Goal: Task Accomplishment & Management: Use online tool/utility

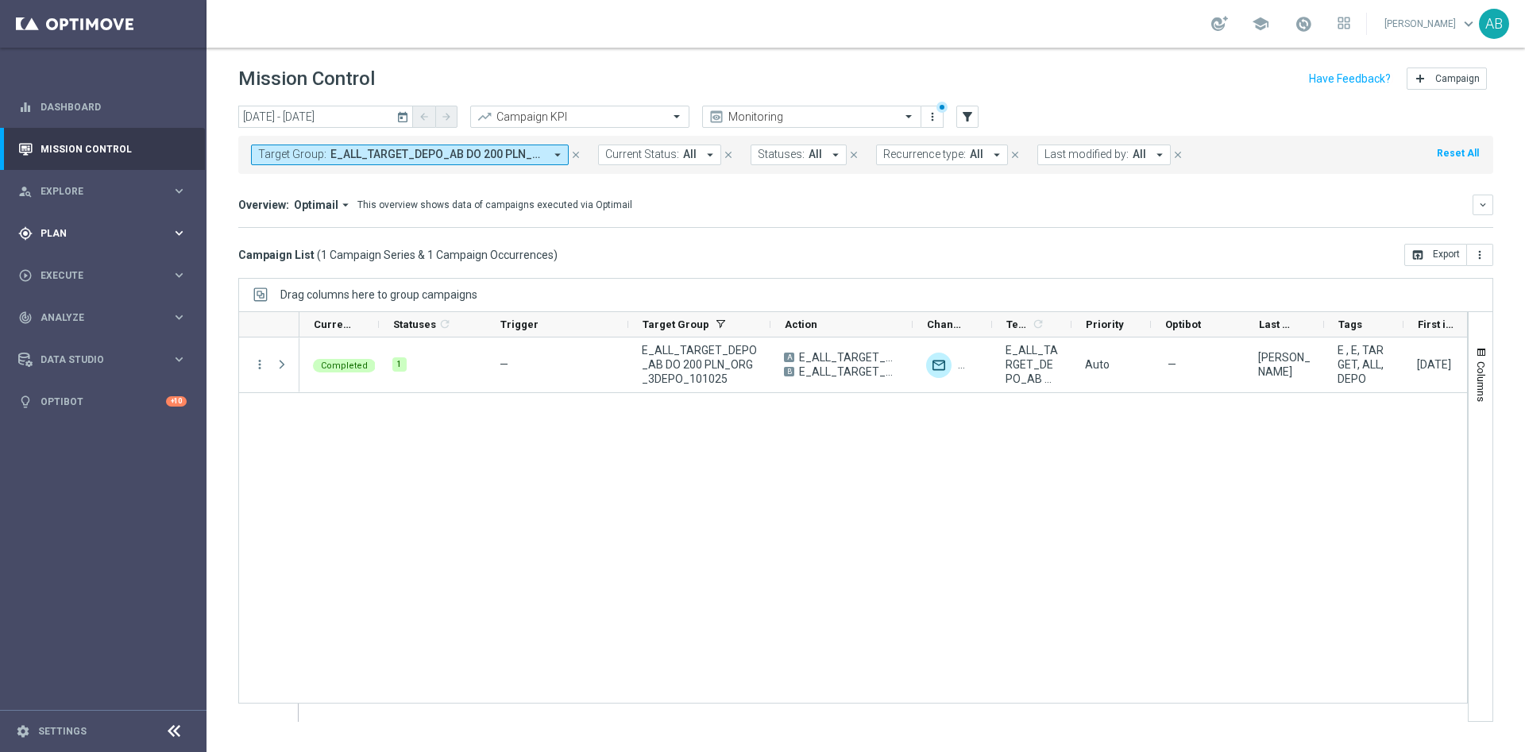
click at [83, 237] on span "Plan" at bounding box center [106, 234] width 131 height 10
click at [87, 316] on span "Templates" at bounding box center [99, 314] width 114 height 10
click at [81, 338] on link "Optimail" at bounding box center [107, 337] width 116 height 13
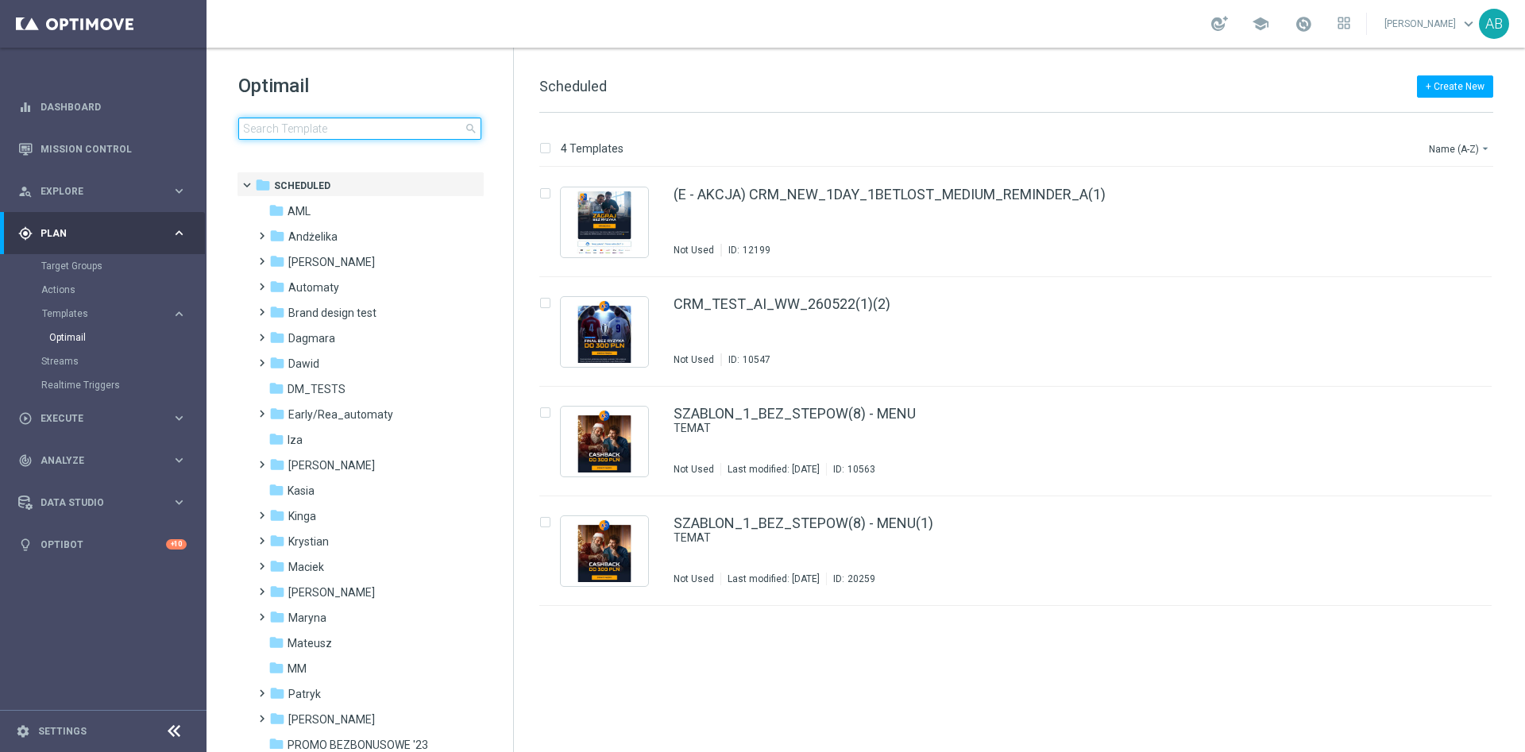
click at [299, 137] on input at bounding box center [359, 129] width 243 height 22
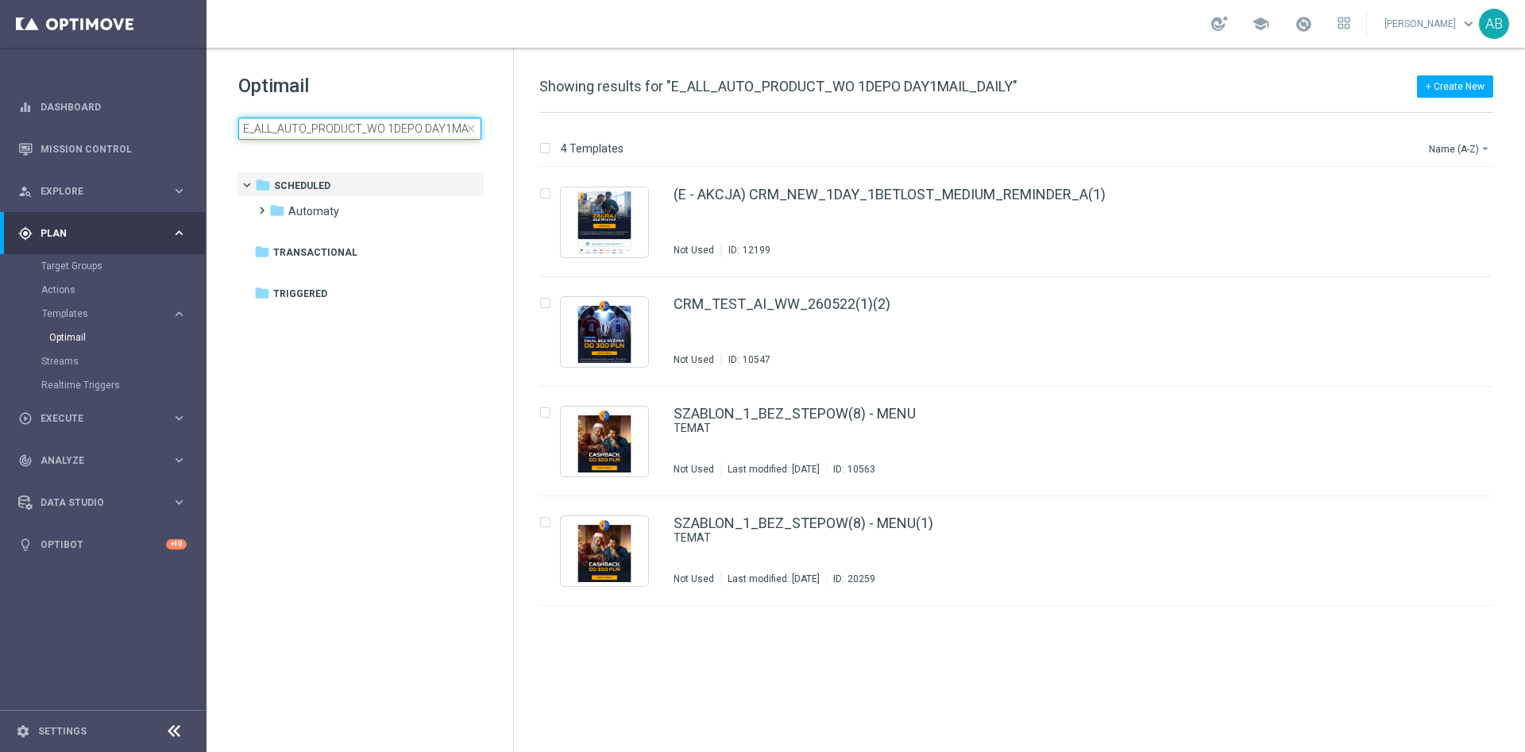
scroll to position [0, 39]
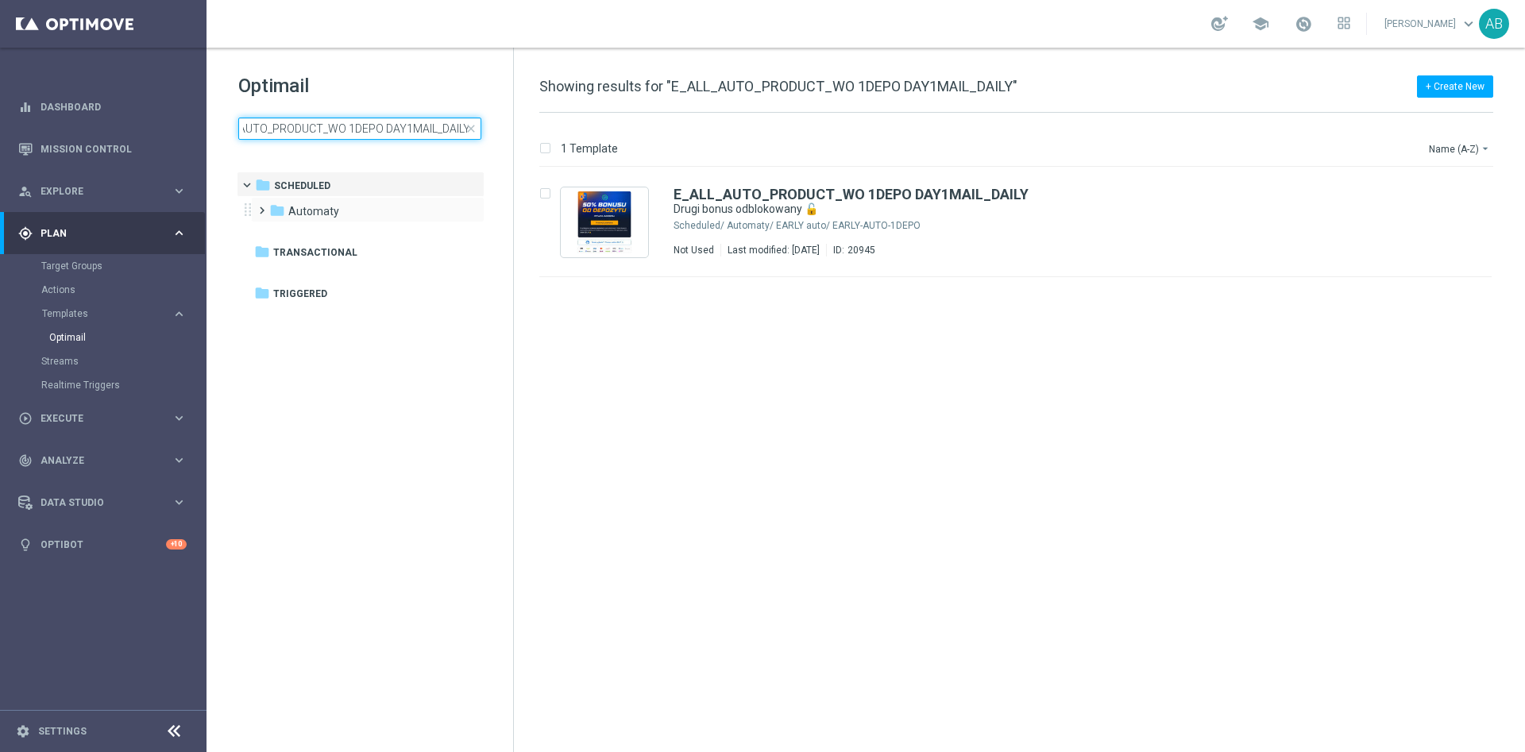
type input "E_ALL_AUTO_PRODUCT_WO 1DEPO DAY1MAIL_DAILY"
click at [261, 207] on span at bounding box center [258, 203] width 7 height 6
click at [276, 232] on span at bounding box center [274, 229] width 7 height 6
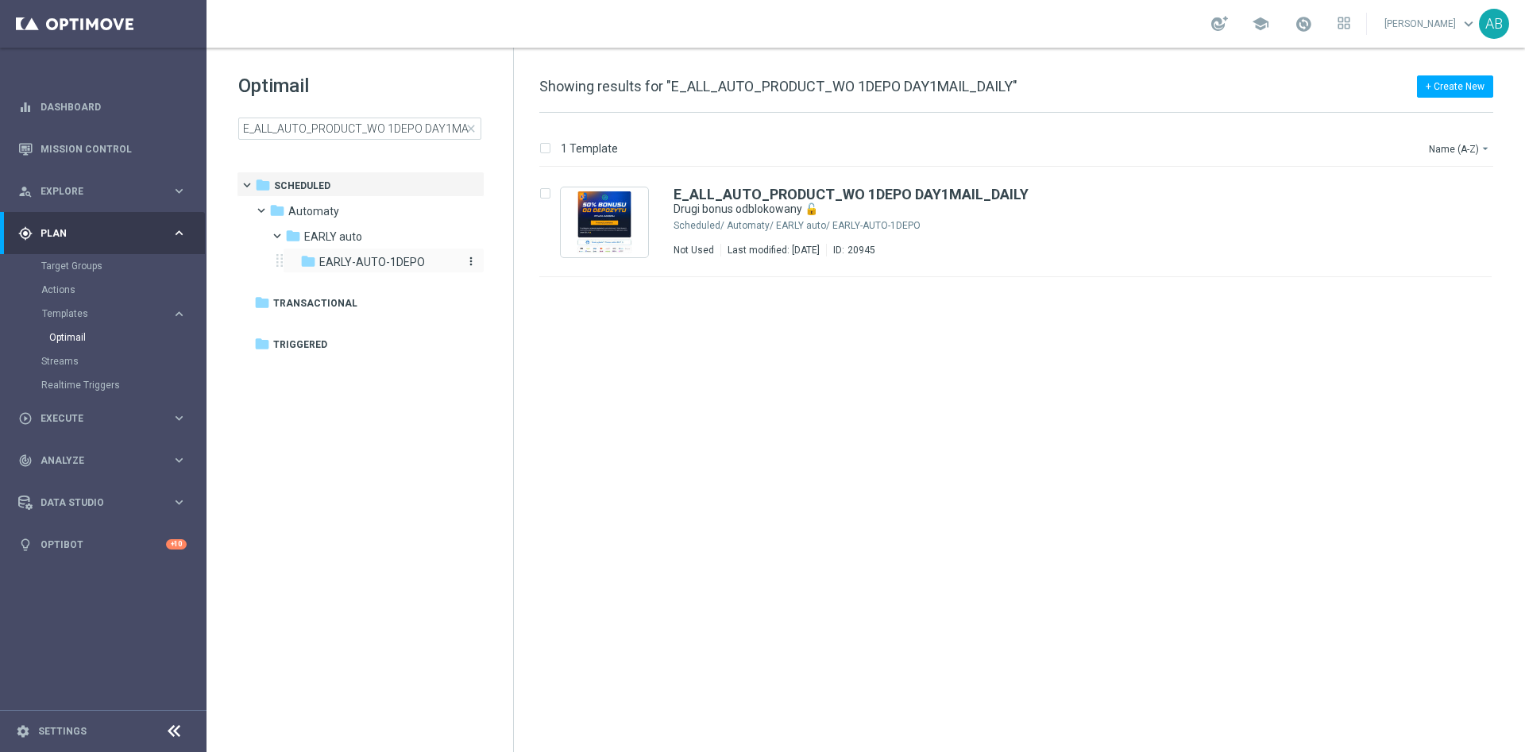
click at [369, 264] on span "EARLY-AUTO-1DEPO" at bounding box center [372, 262] width 106 height 14
click at [1156, 226] on div "Automaty/ EARLY auto/ EARLY-AUTO-1DEPO" at bounding box center [1076, 225] width 698 height 13
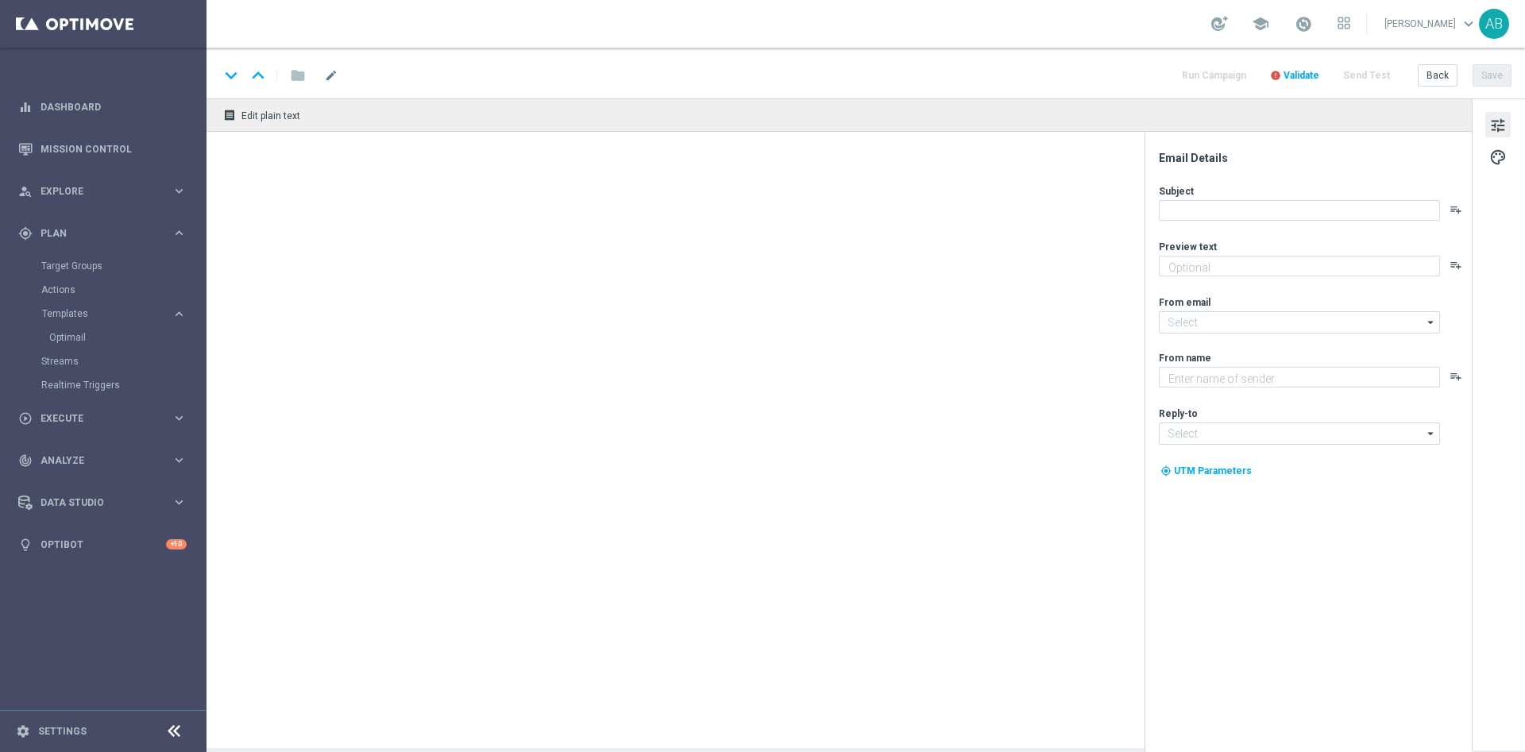
type textarea "Wpłać i zgarnij do 200 zł bonusu 💸"
type input "[EMAIL_ADDRESS][DOMAIN_NAME]"
type textarea "STS"
type input "[EMAIL_ADDRESS][DOMAIN_NAME]"
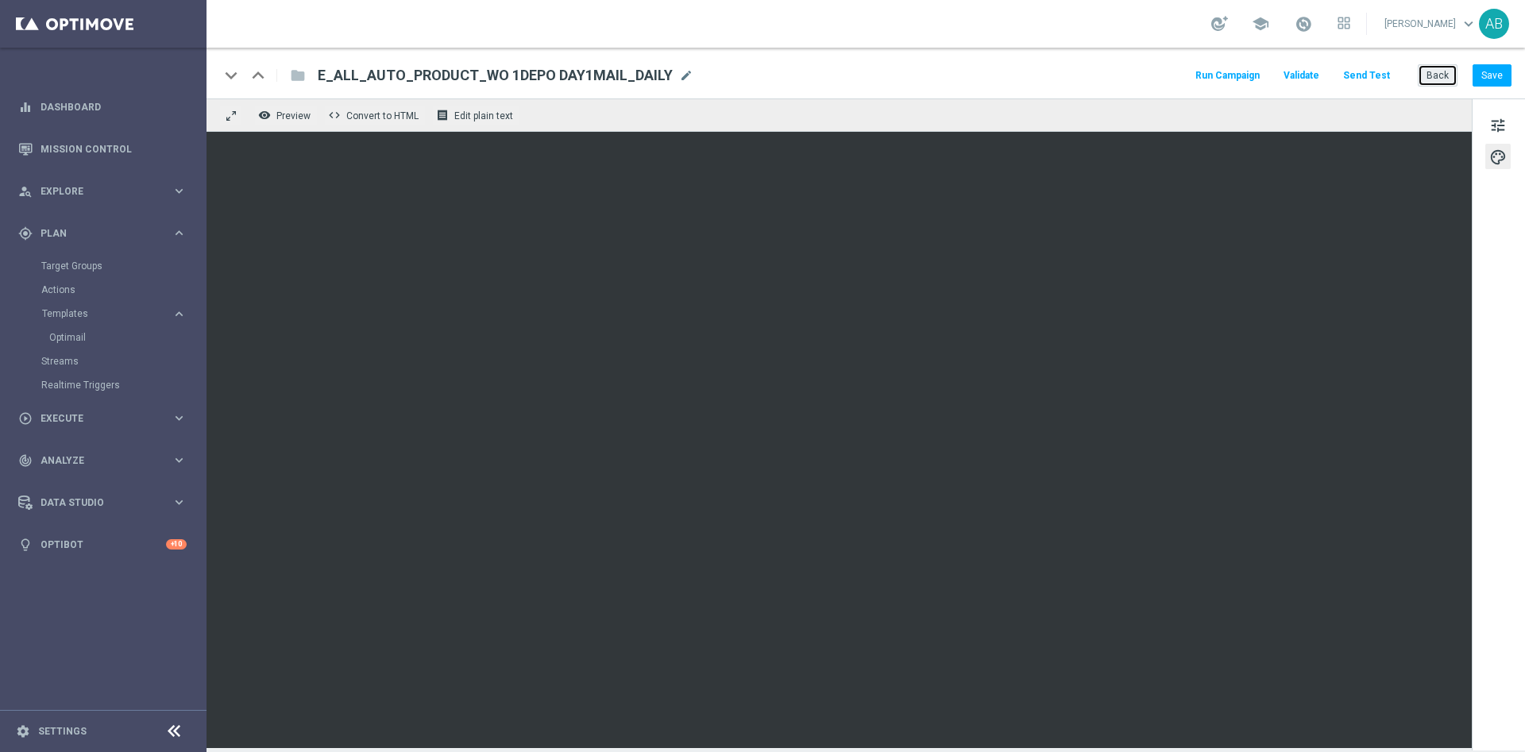
click at [1443, 74] on button "Back" at bounding box center [1438, 75] width 40 height 22
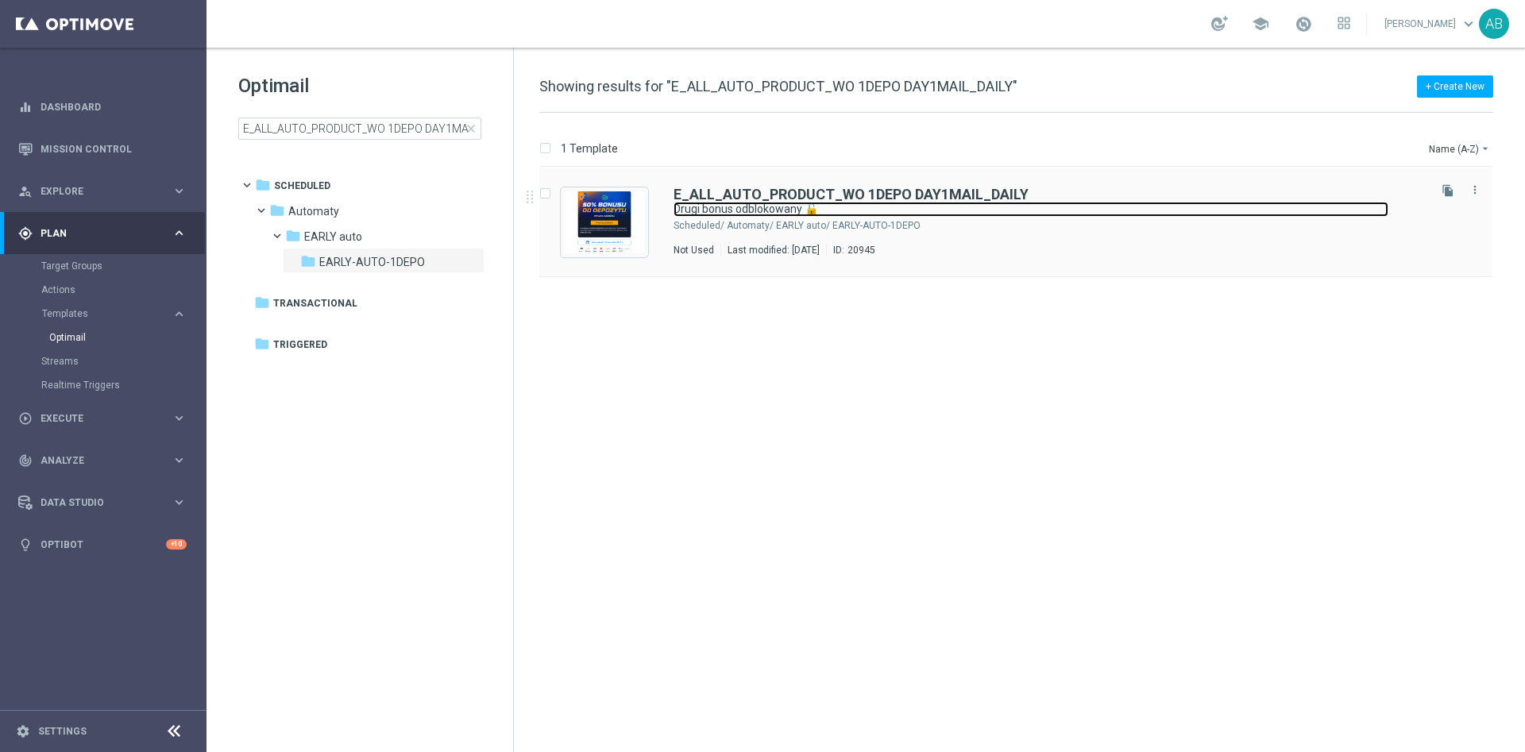
click at [887, 203] on link "Drugi bonus odblokowany 🔓" at bounding box center [1031, 209] width 715 height 15
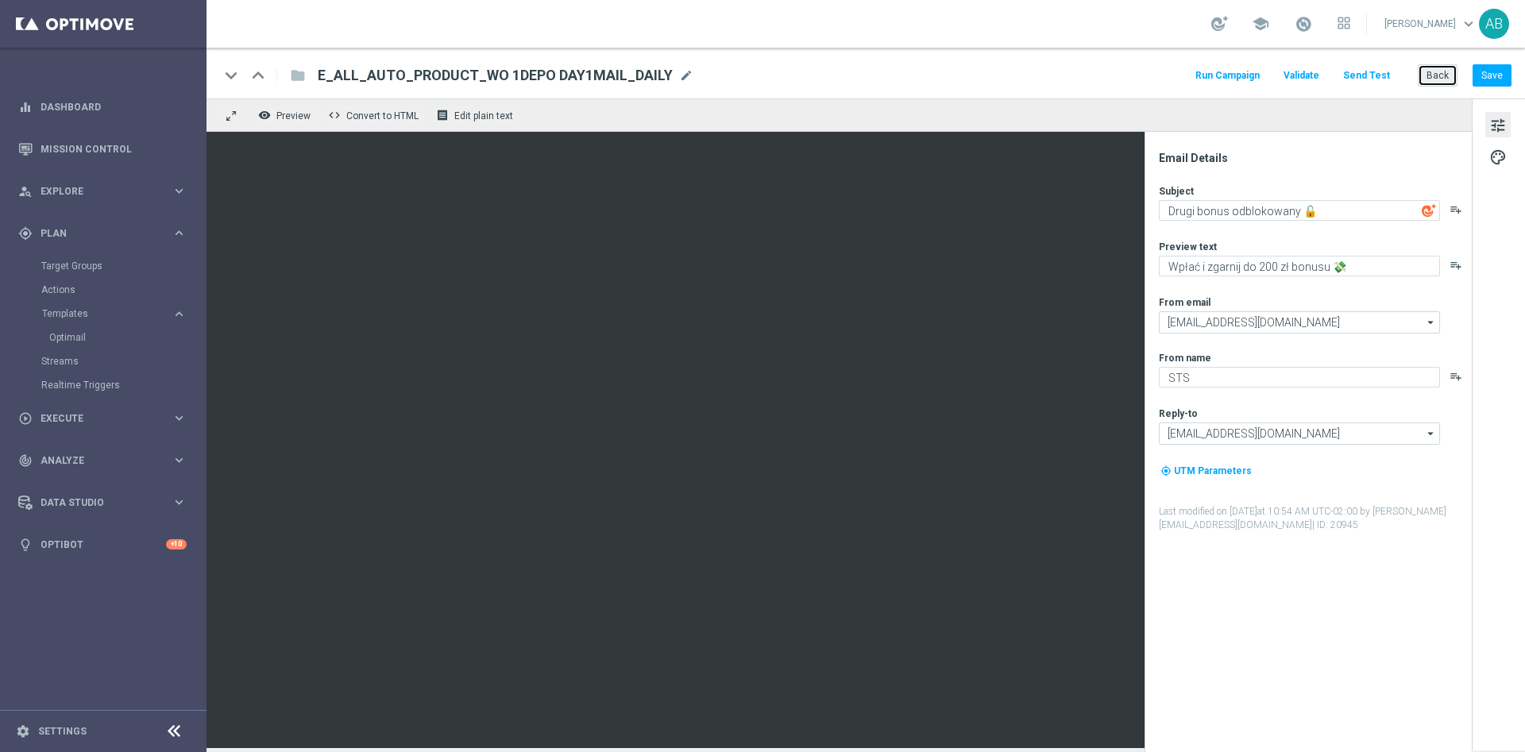
click at [1446, 72] on button "Back" at bounding box center [1438, 75] width 40 height 22
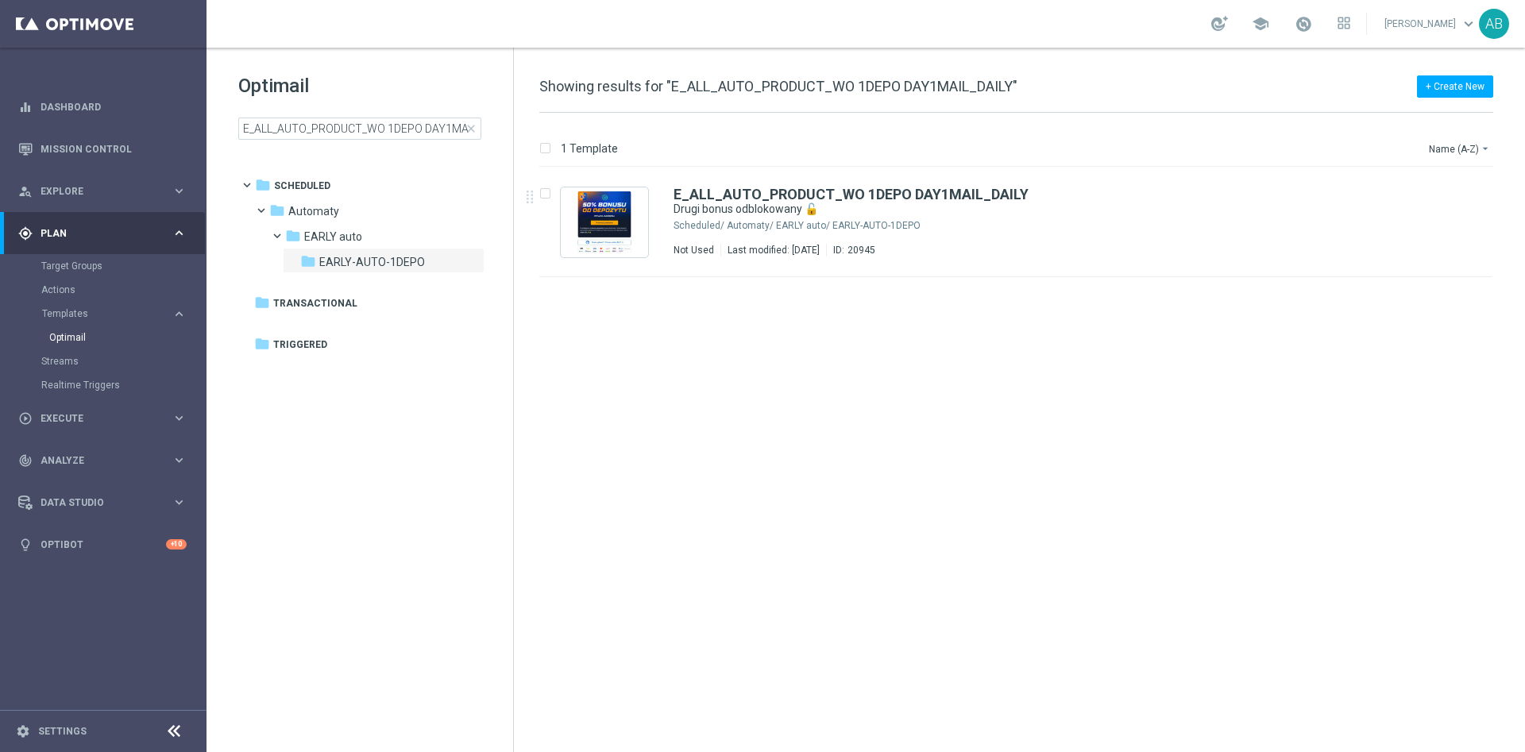
click at [321, 114] on div "Optimail E_ALL_AUTO_PRODUCT_WO 1DEPO DAY1MAIL_DAILY close" at bounding box center [375, 106] width 275 height 67
click at [312, 123] on input "E_ALL_AUTO_PRODUCT_WO 1DEPO DAY1MAIL_DAILY" at bounding box center [359, 129] width 243 height 22
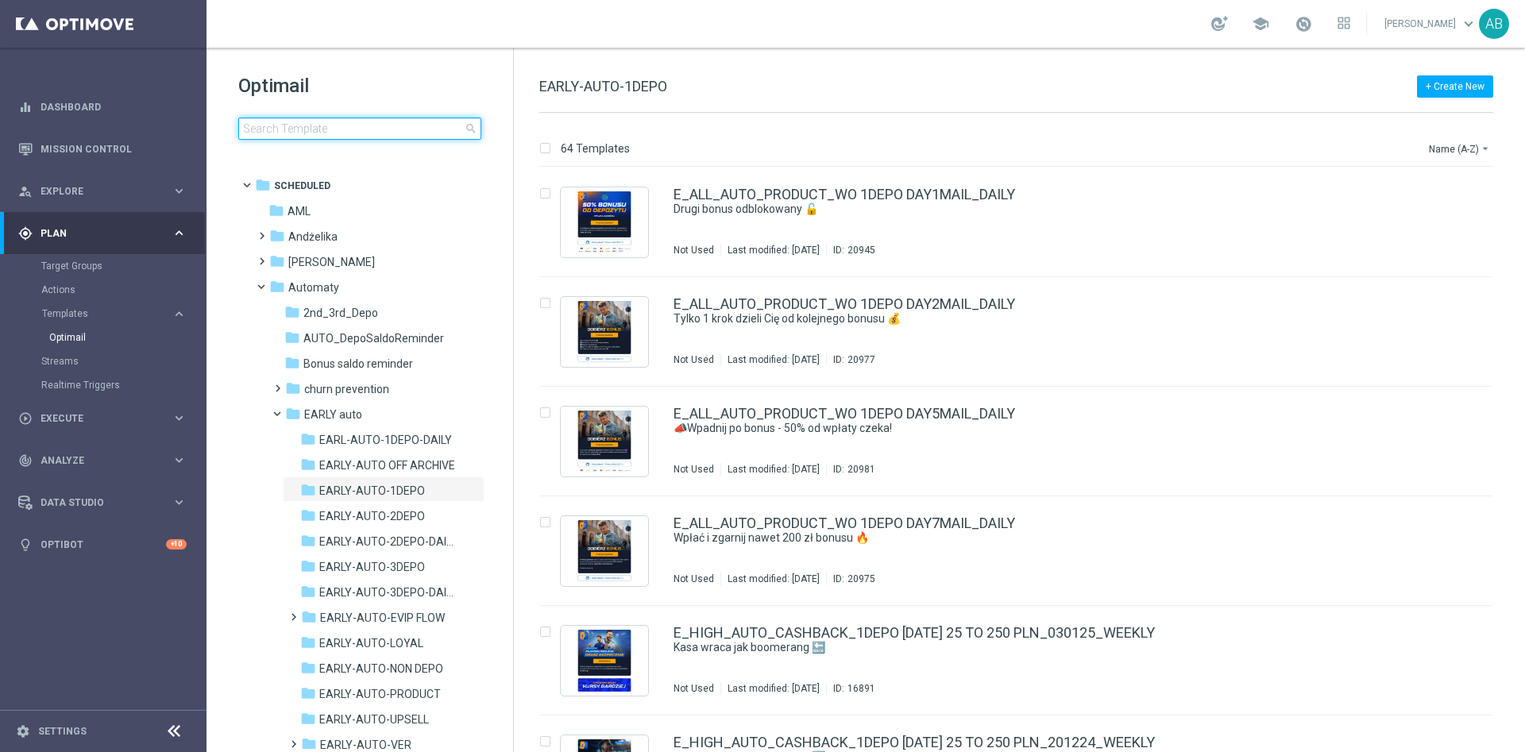
type input "E_ALL_AUTO_PRODUCT_WO 1DEPO DAY2MAIL_DAILY"
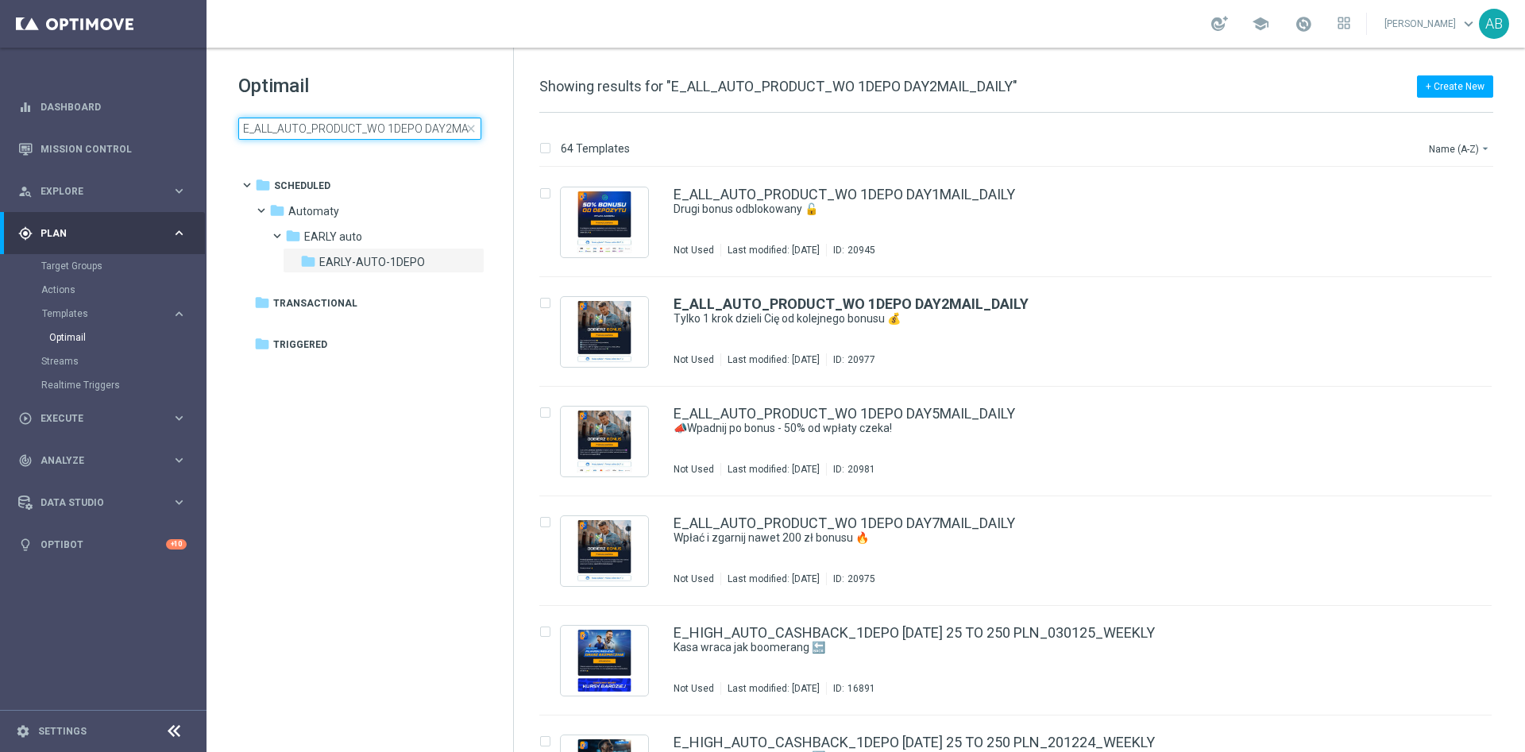
scroll to position [0, 39]
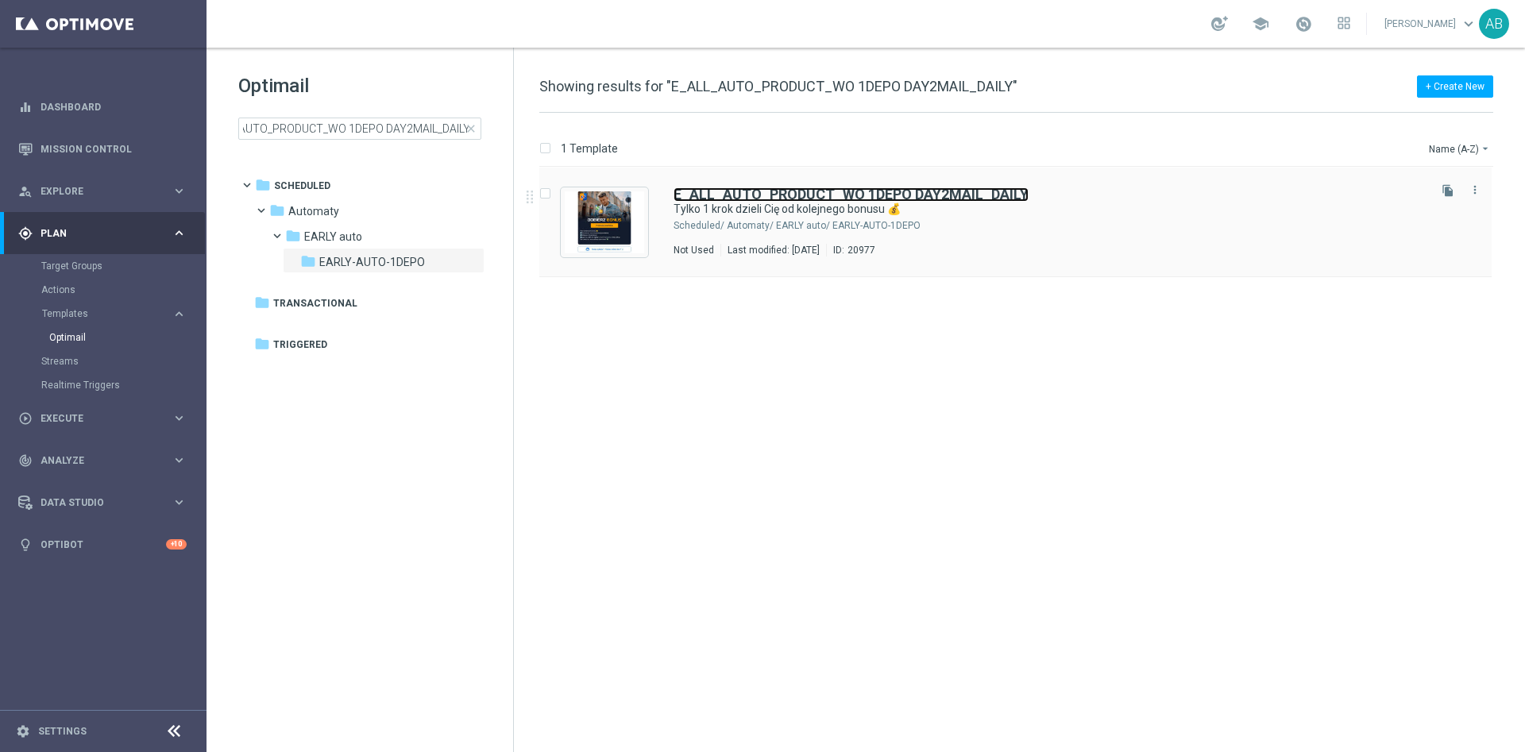
click at [987, 191] on b "E_ALL_AUTO_PRODUCT_WO 1DEPO DAY2MAIL_DAILY" at bounding box center [851, 194] width 355 height 17
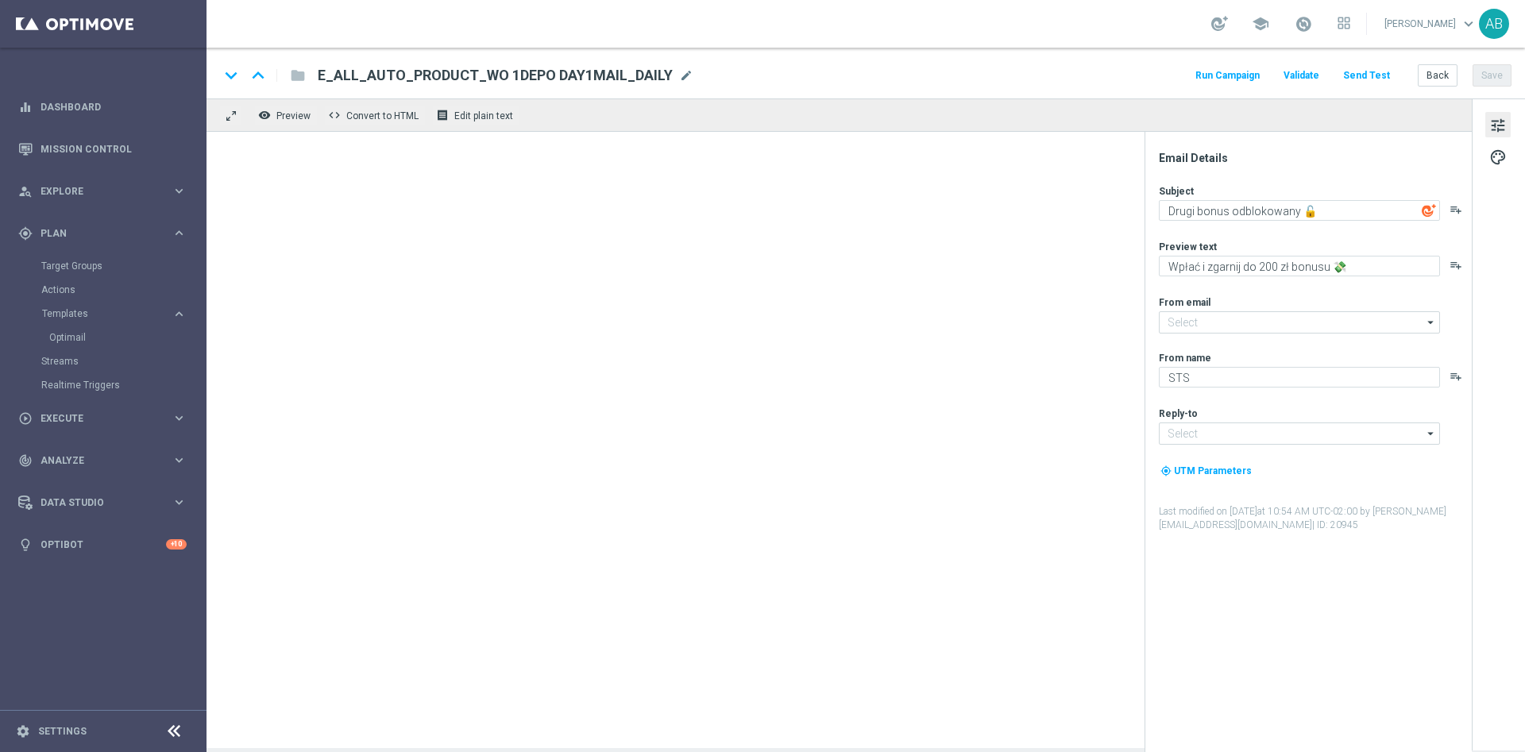
type input "[EMAIL_ADDRESS][DOMAIN_NAME]"
type textarea "Tylko 1 krok dzieli Cię od kolejnego bonusu 💰"
type textarea "Wpłać drugi depozyt i odbierz do 200 zł ekstra 🤩"
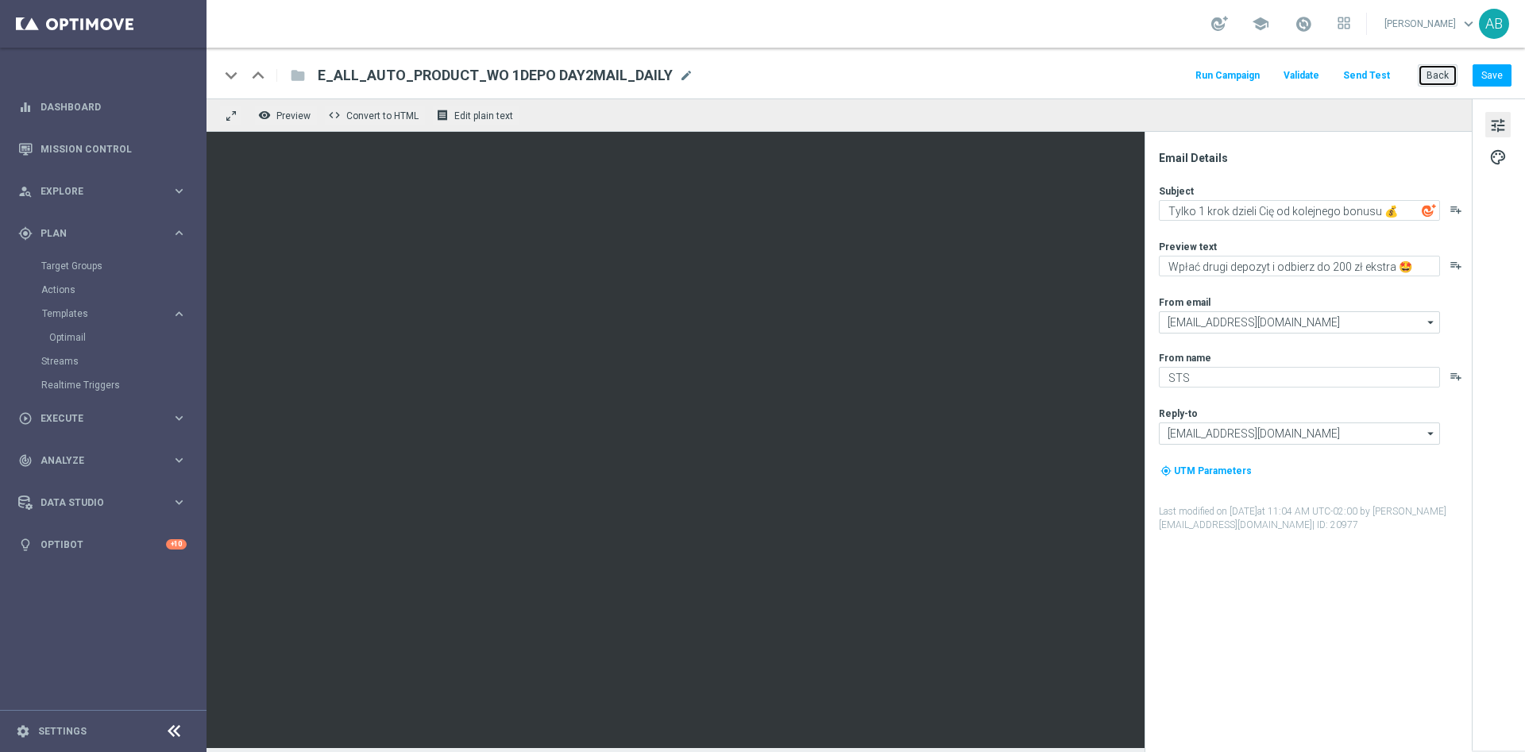
click at [1439, 75] on button "Back" at bounding box center [1438, 75] width 40 height 22
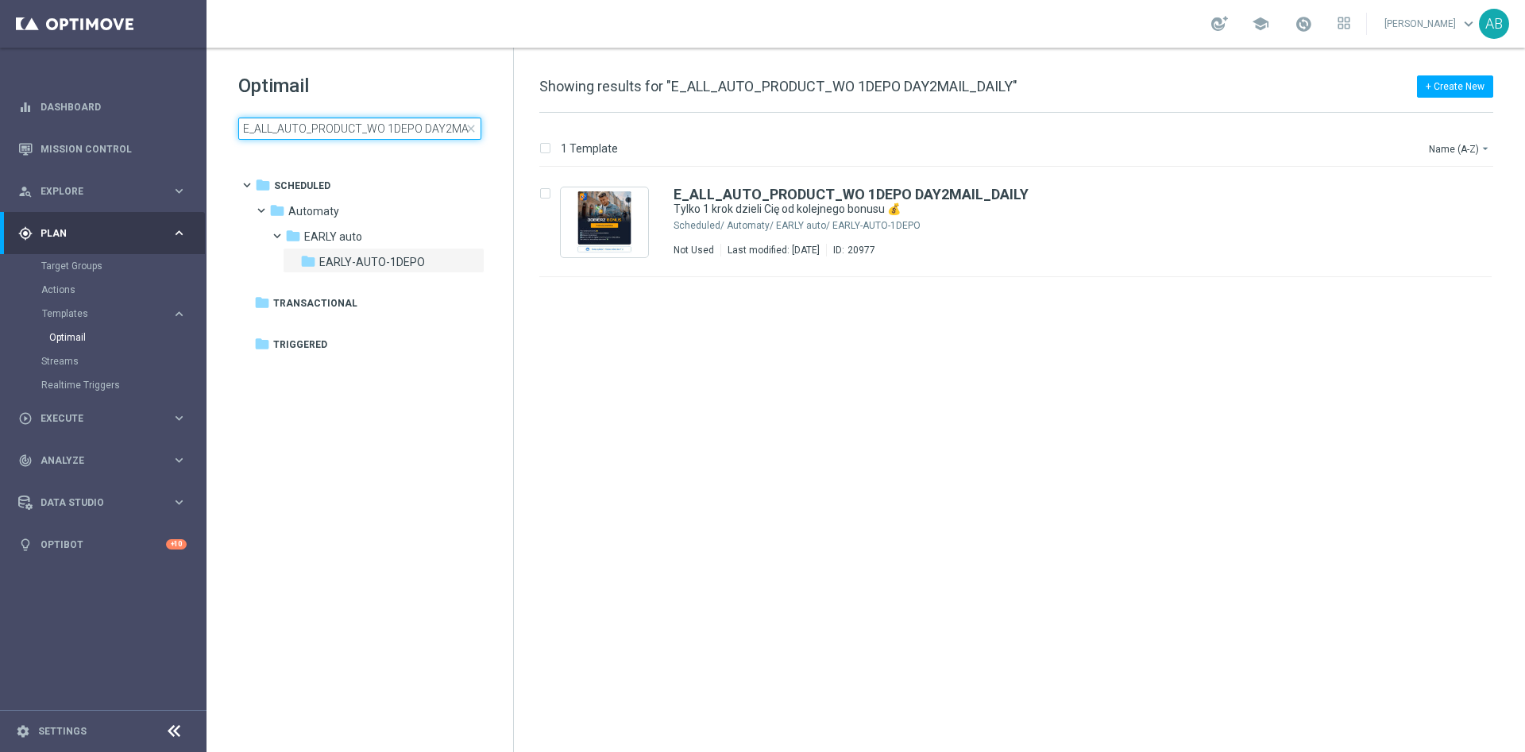
click at [308, 129] on input "E_ALL_AUTO_PRODUCT_WO 1DEPO DAY2MAIL_DAILY" at bounding box center [359, 129] width 243 height 22
type input "E_ALL_AUTO_PRODUCT_WO 1DEPO DAY1MAIL_DAILY"
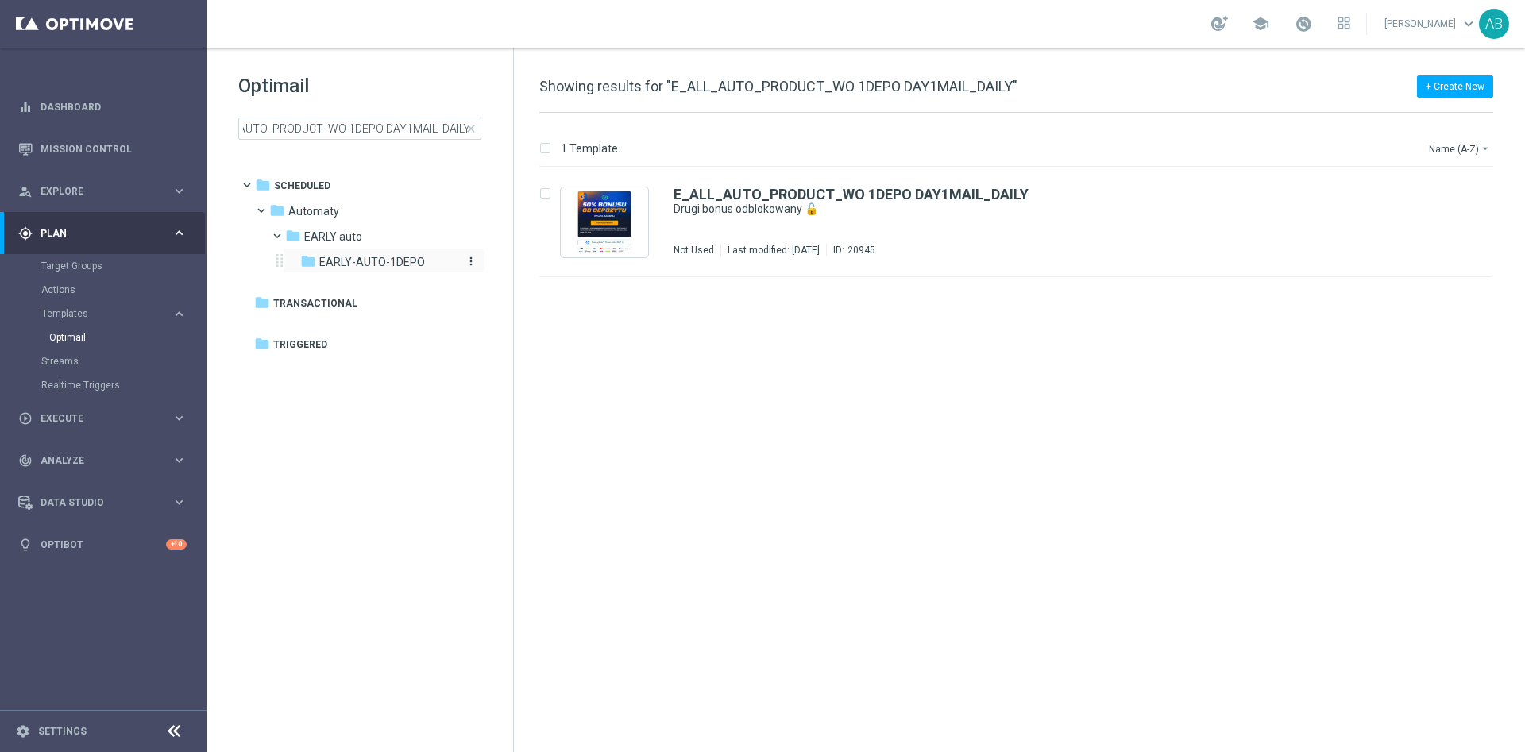
click at [376, 259] on span "EARLY-AUTO-1DEPO" at bounding box center [372, 262] width 106 height 14
click at [678, 356] on div "insert_drive_file E_ALL_AUTO_PRODUCT_WO 1DEPO DAY1MAIL_DAILY Drugi bonus odblok…" at bounding box center [1022, 460] width 998 height 585
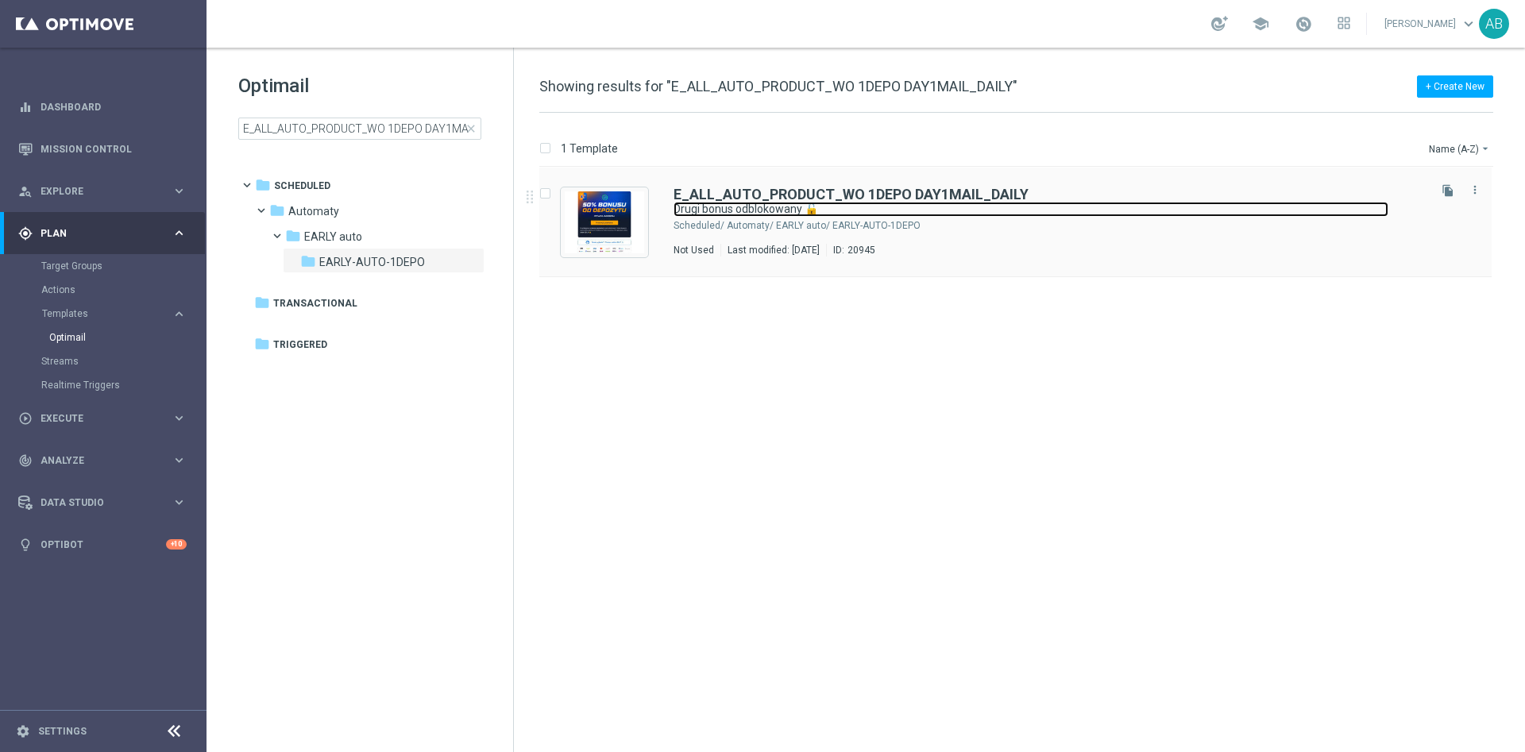
click at [980, 214] on link "Drugi bonus odblokowany 🔓" at bounding box center [1031, 209] width 715 height 15
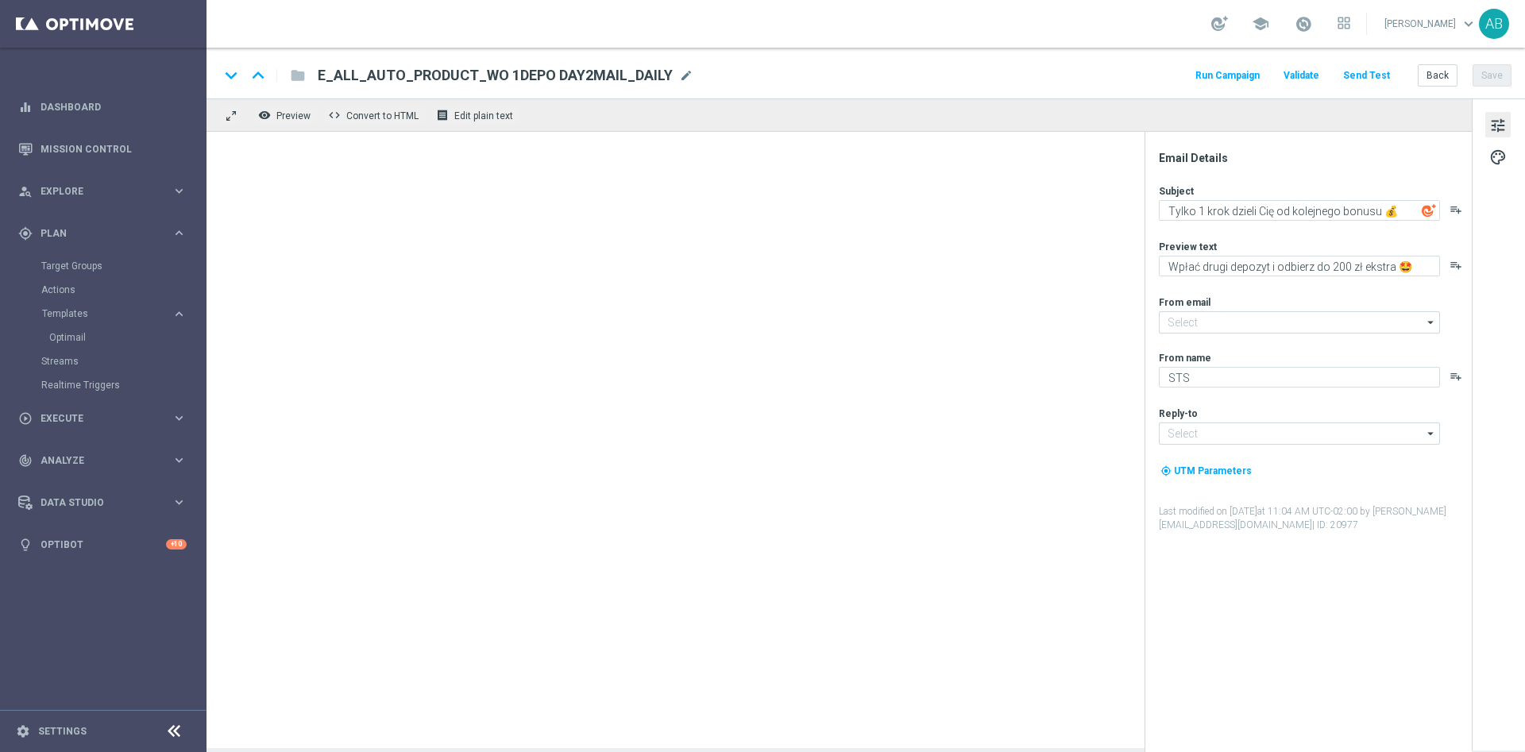
type textarea "Drugi bonus odblokowany 🔓"
type textarea "Wpłać i zgarnij do 200 zł bonusu 💸"
type input "[EMAIL_ADDRESS][DOMAIN_NAME]"
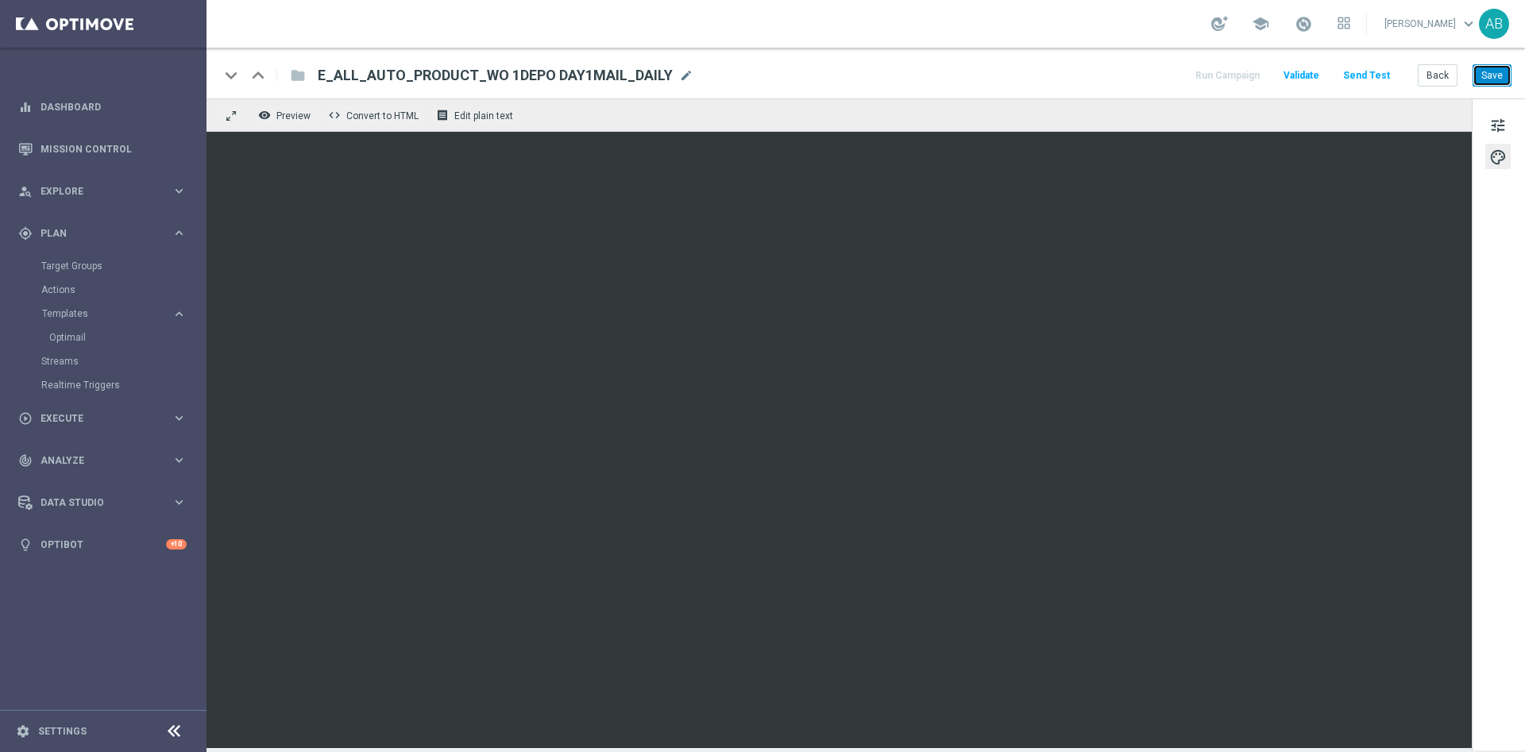
click at [1489, 75] on button "Save" at bounding box center [1492, 75] width 39 height 22
click at [1371, 75] on button "Send Test" at bounding box center [1367, 75] width 52 height 21
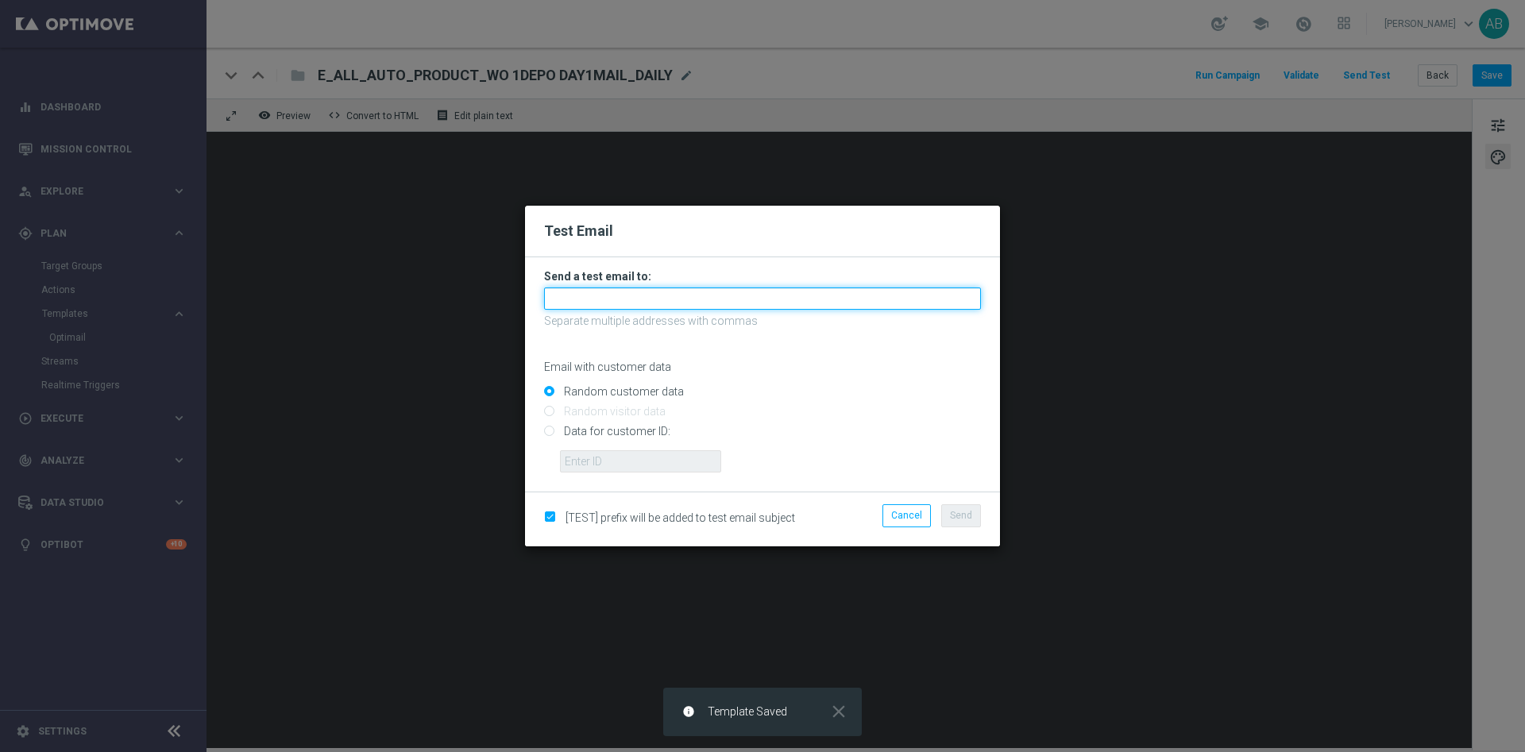
click at [733, 293] on input "text" at bounding box center [762, 299] width 437 height 22
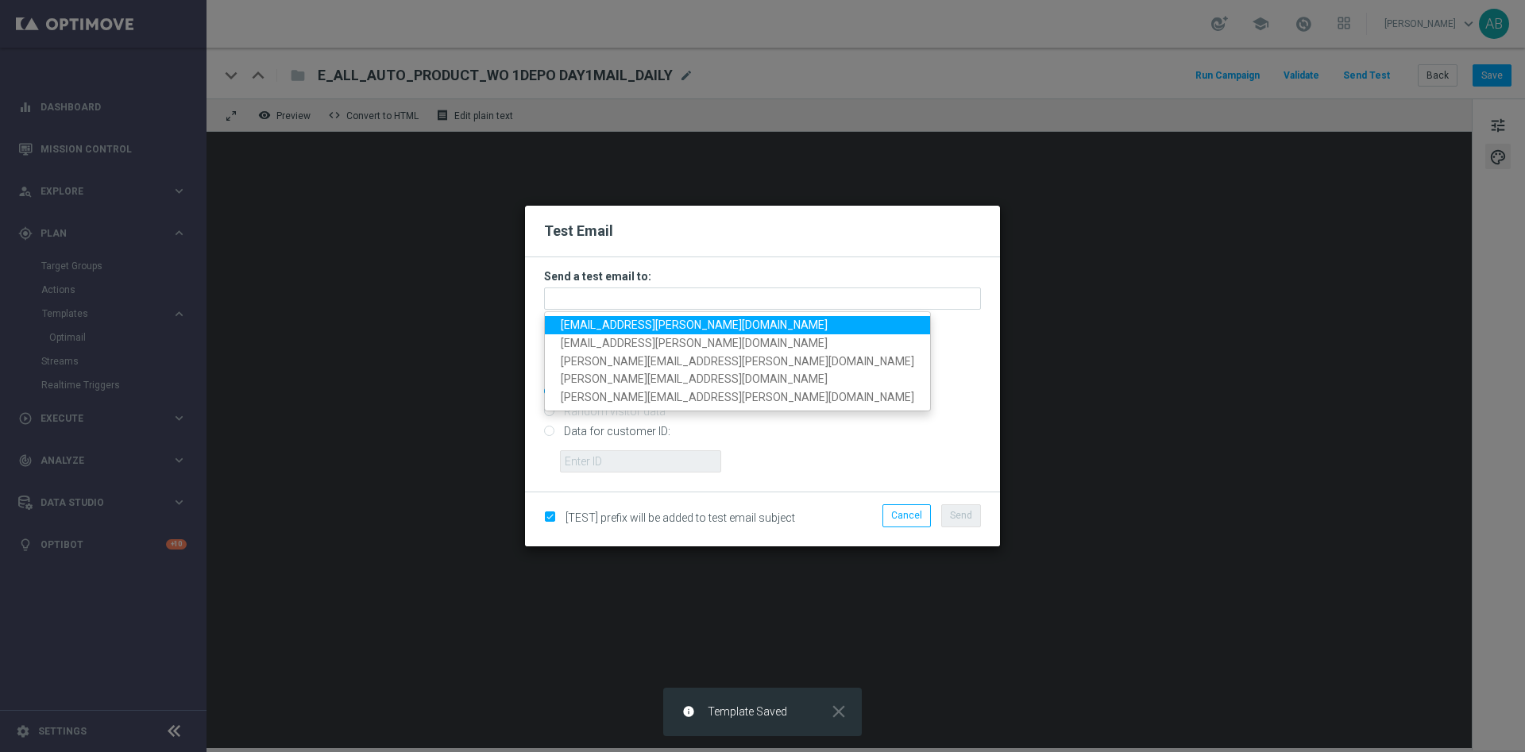
click at [666, 317] on link "[EMAIL_ADDRESS][PERSON_NAME][DOMAIN_NAME]" at bounding box center [737, 325] width 385 height 18
type input "[EMAIL_ADDRESS][PERSON_NAME][DOMAIN_NAME]"
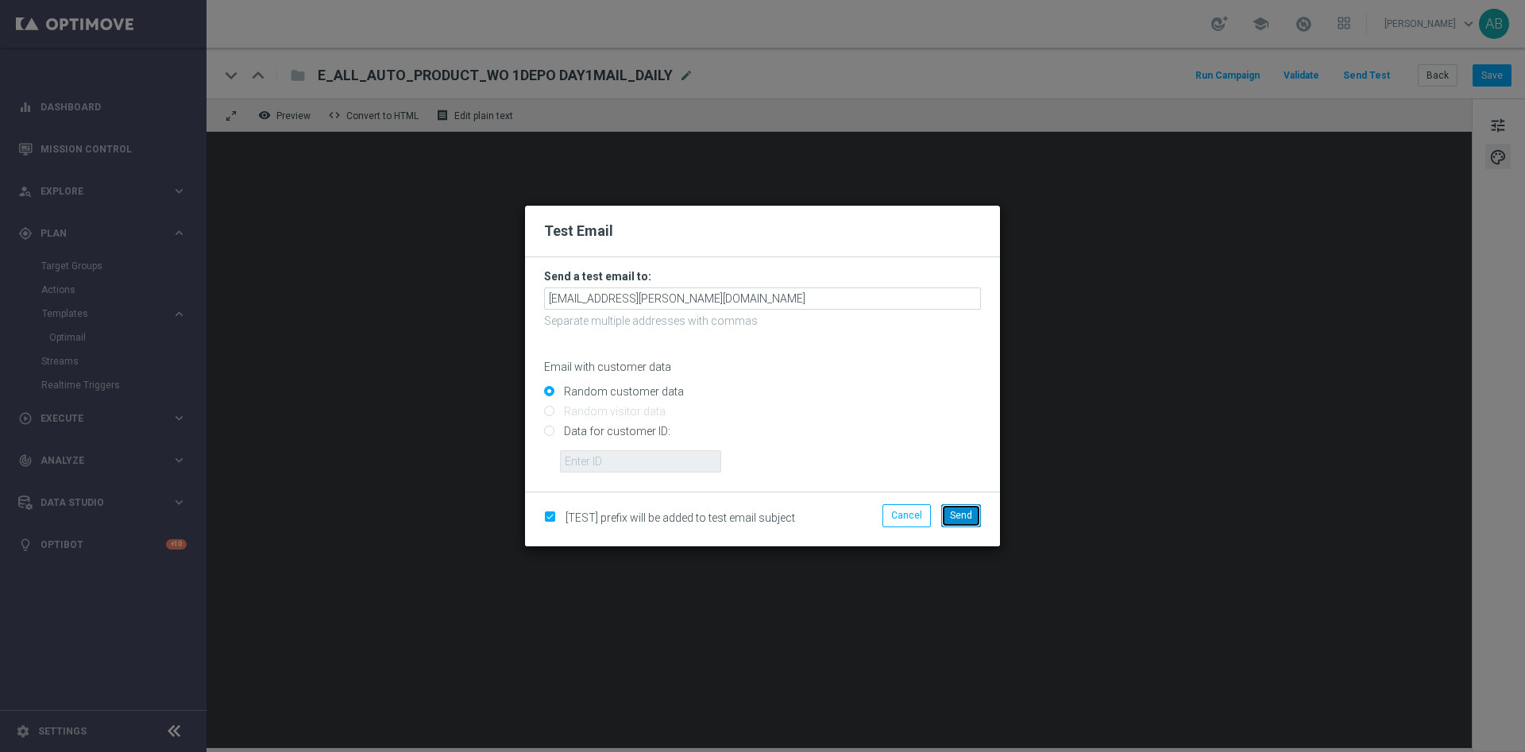
click at [973, 513] on button "Send" at bounding box center [961, 515] width 40 height 22
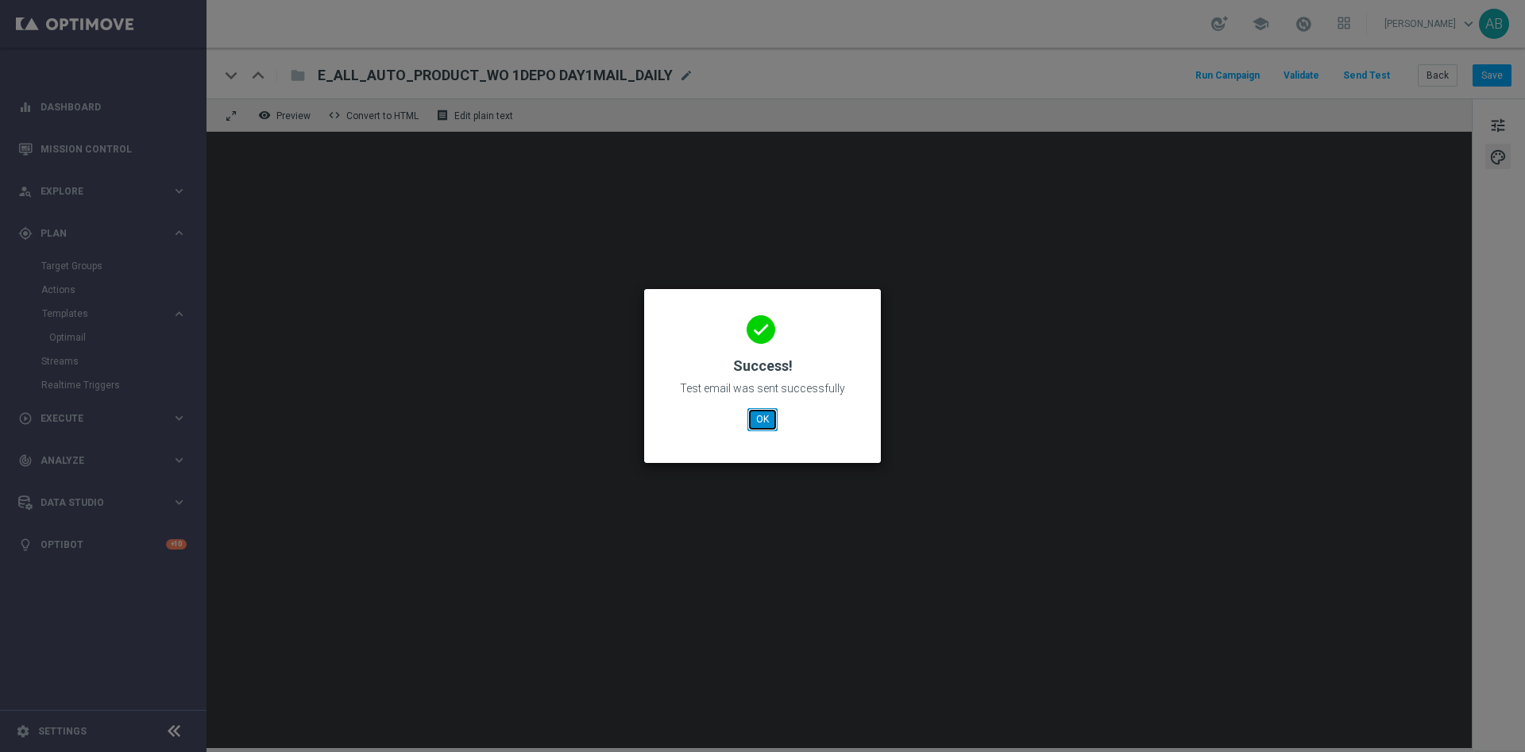
click at [751, 427] on button "OK" at bounding box center [762, 419] width 30 height 22
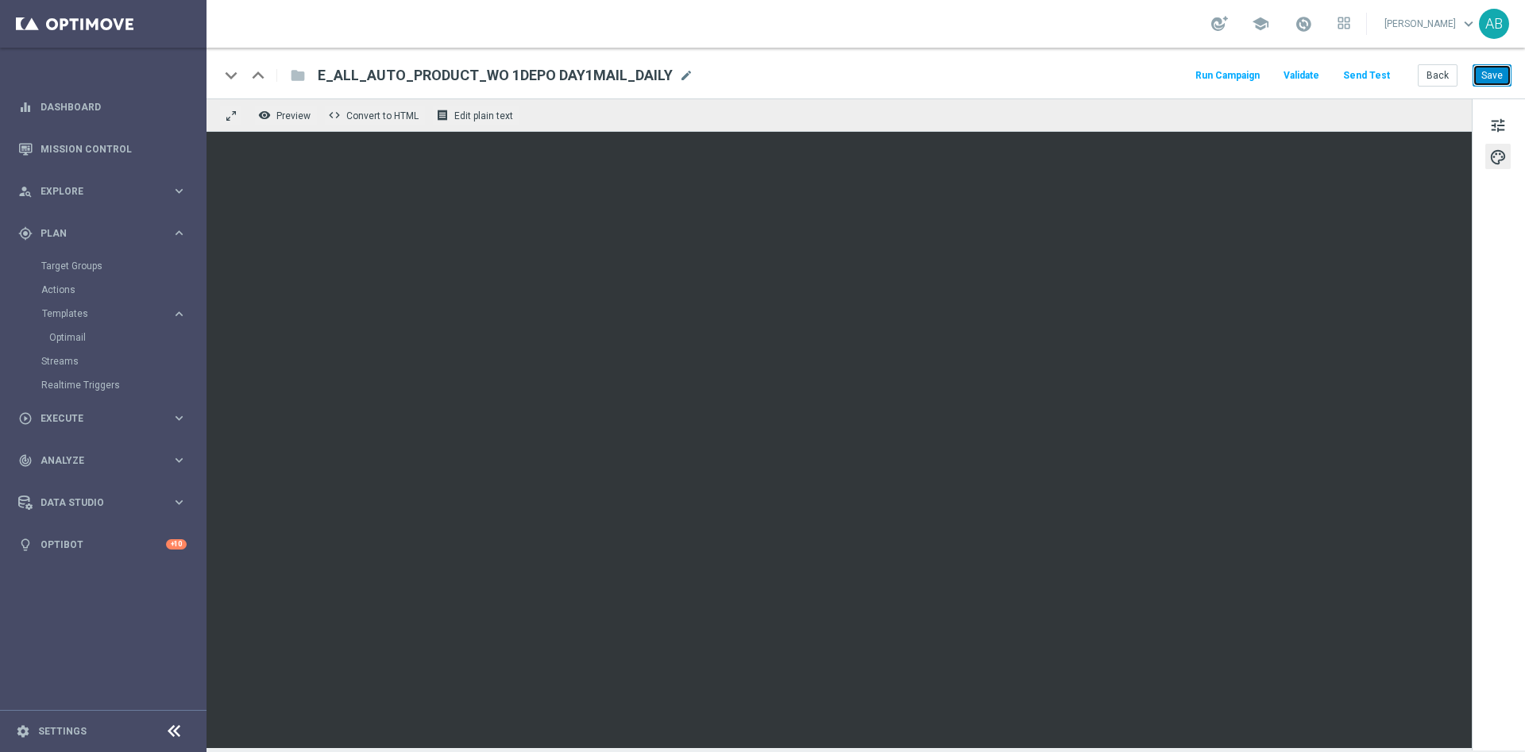
click at [1483, 76] on button "Save" at bounding box center [1492, 75] width 39 height 22
click at [1442, 69] on button "Back" at bounding box center [1438, 75] width 40 height 22
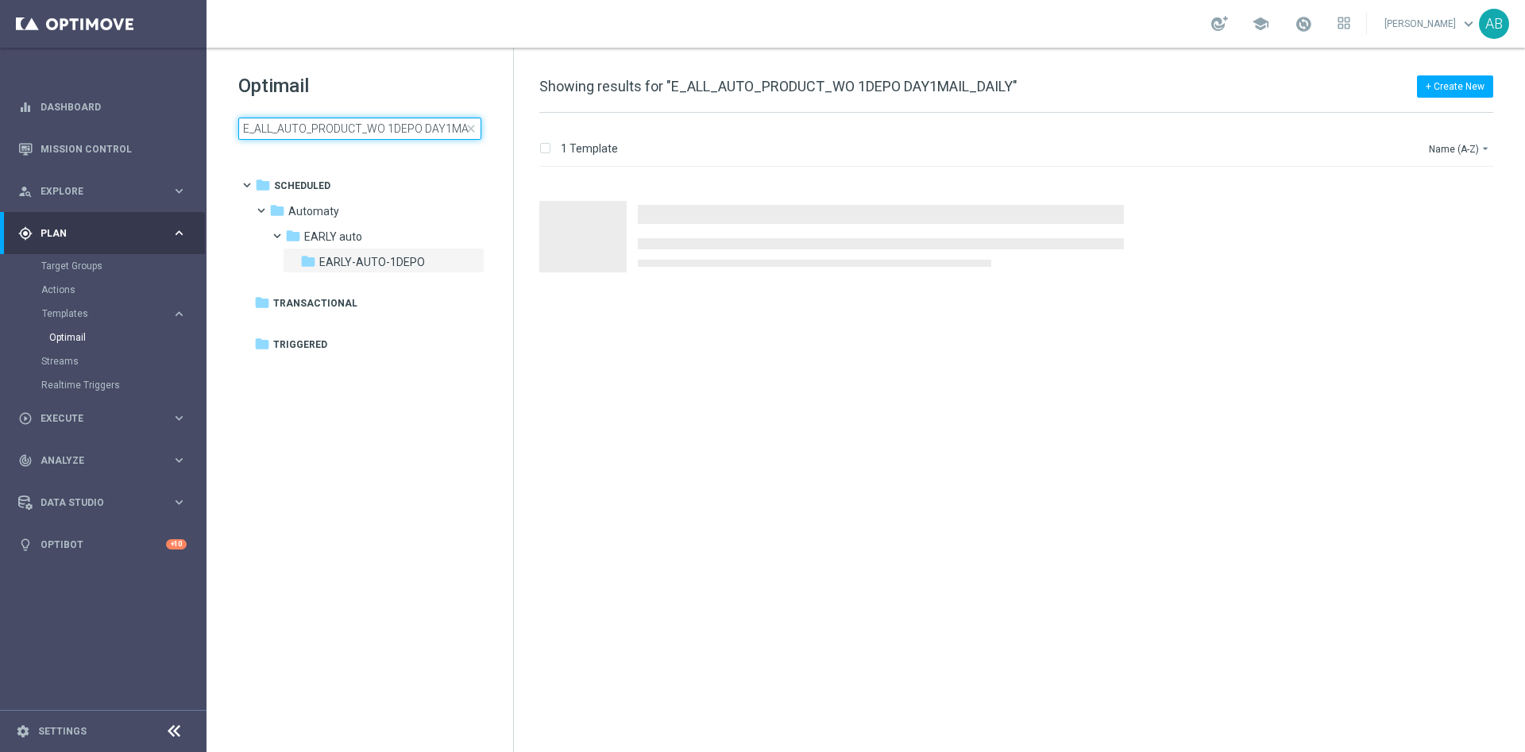
click at [373, 129] on input "E_ALL_AUTO_PRODUCT_WO 1DEPO DAY1MAIL_DAILY" at bounding box center [359, 129] width 243 height 22
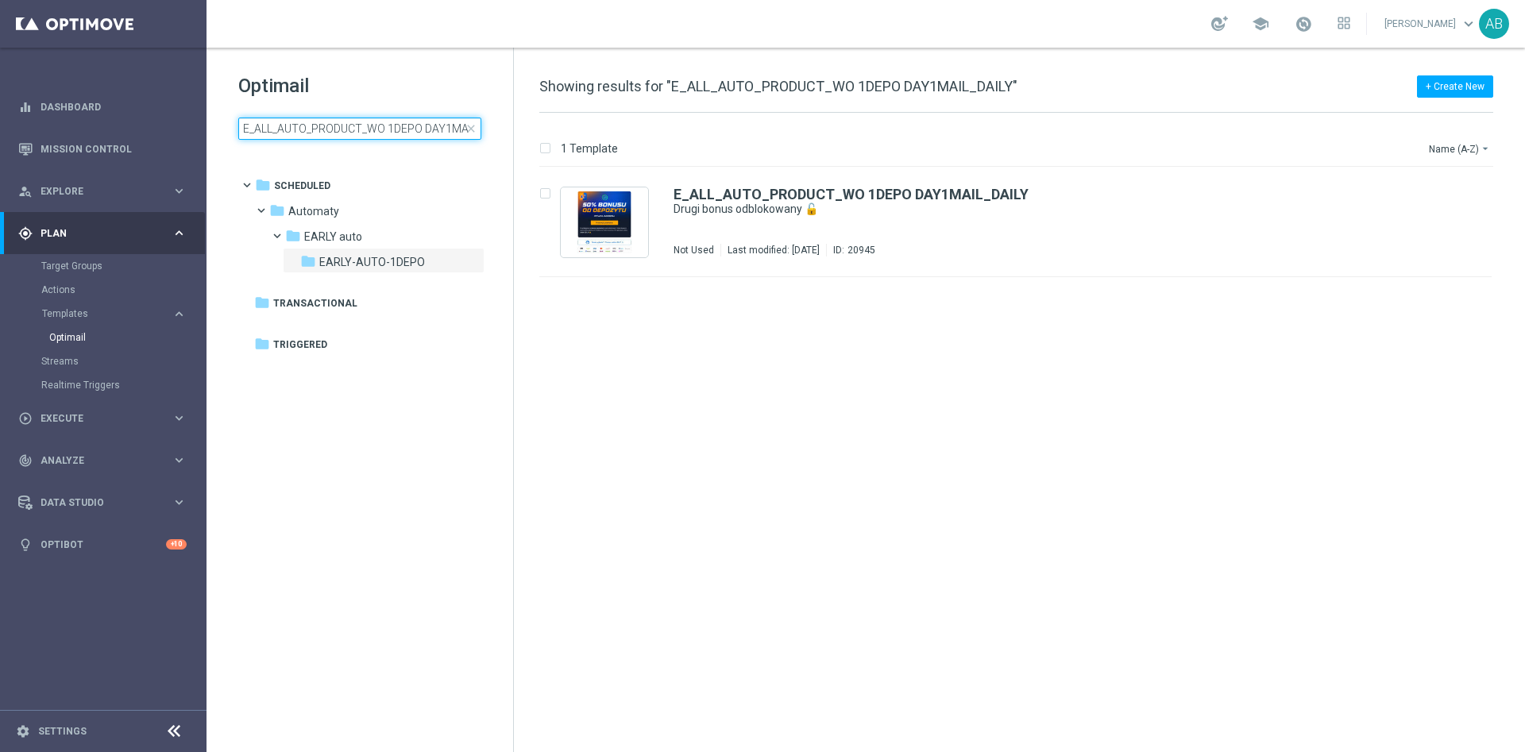
click at [373, 129] on input "E_ALL_AUTO_PRODUCT_WO 1DEPO DAY1MAIL_DAILY" at bounding box center [359, 129] width 243 height 22
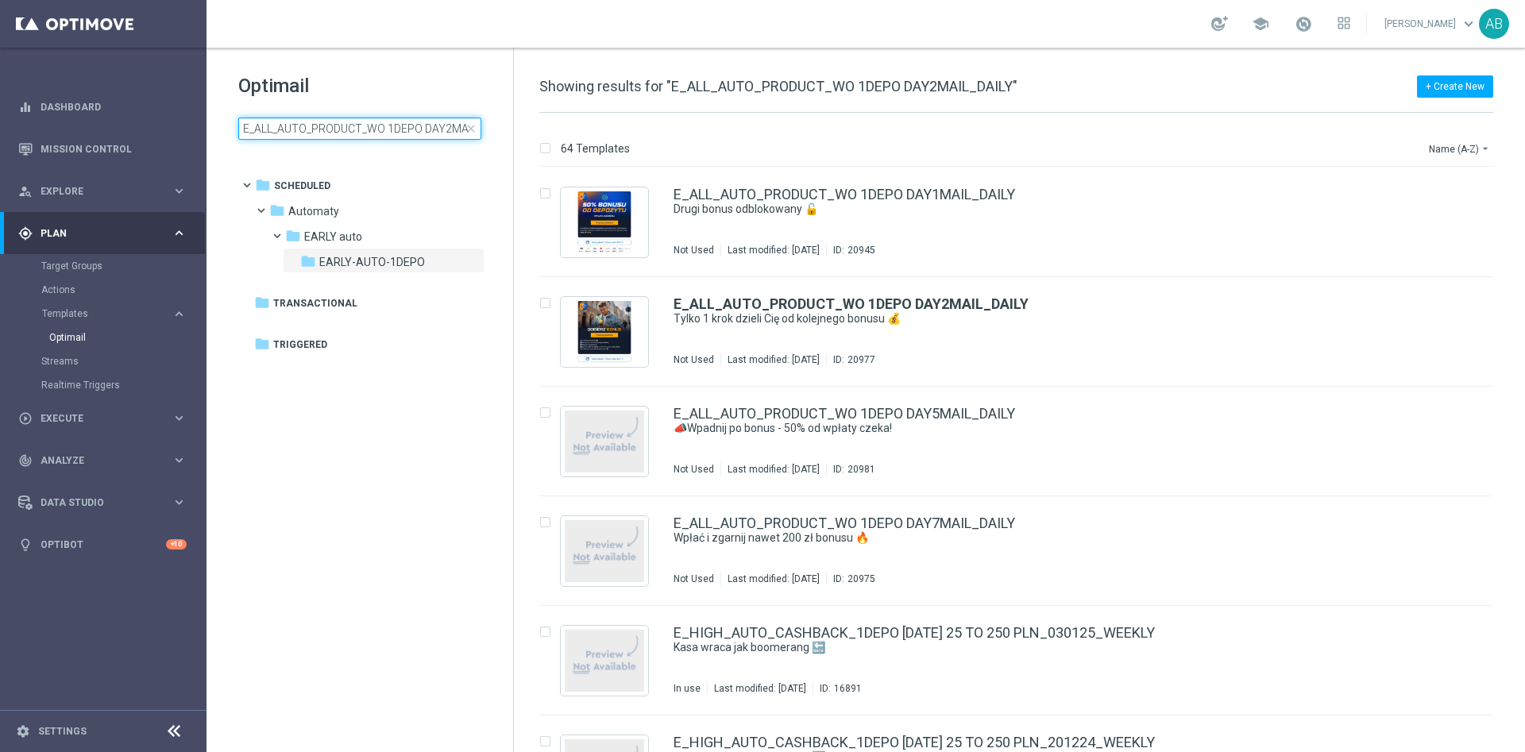
scroll to position [0, 39]
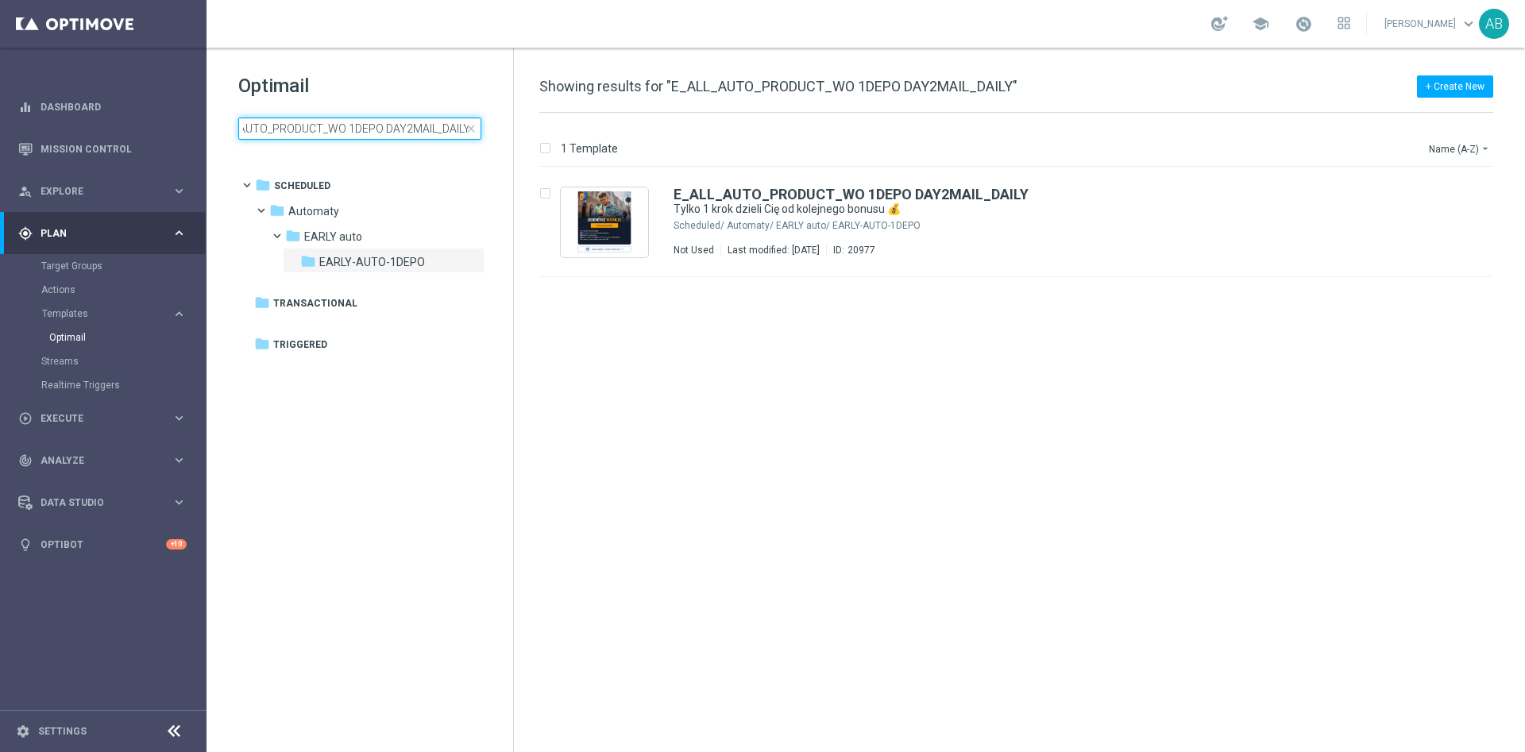
type input "E_ALL_AUTO_PRODUCT_WO 1DEPO DAY2MAIL_DAILY"
click at [1160, 230] on div "Automaty/ EARLY auto/ EARLY-AUTO-1DEPO" at bounding box center [1076, 225] width 698 height 13
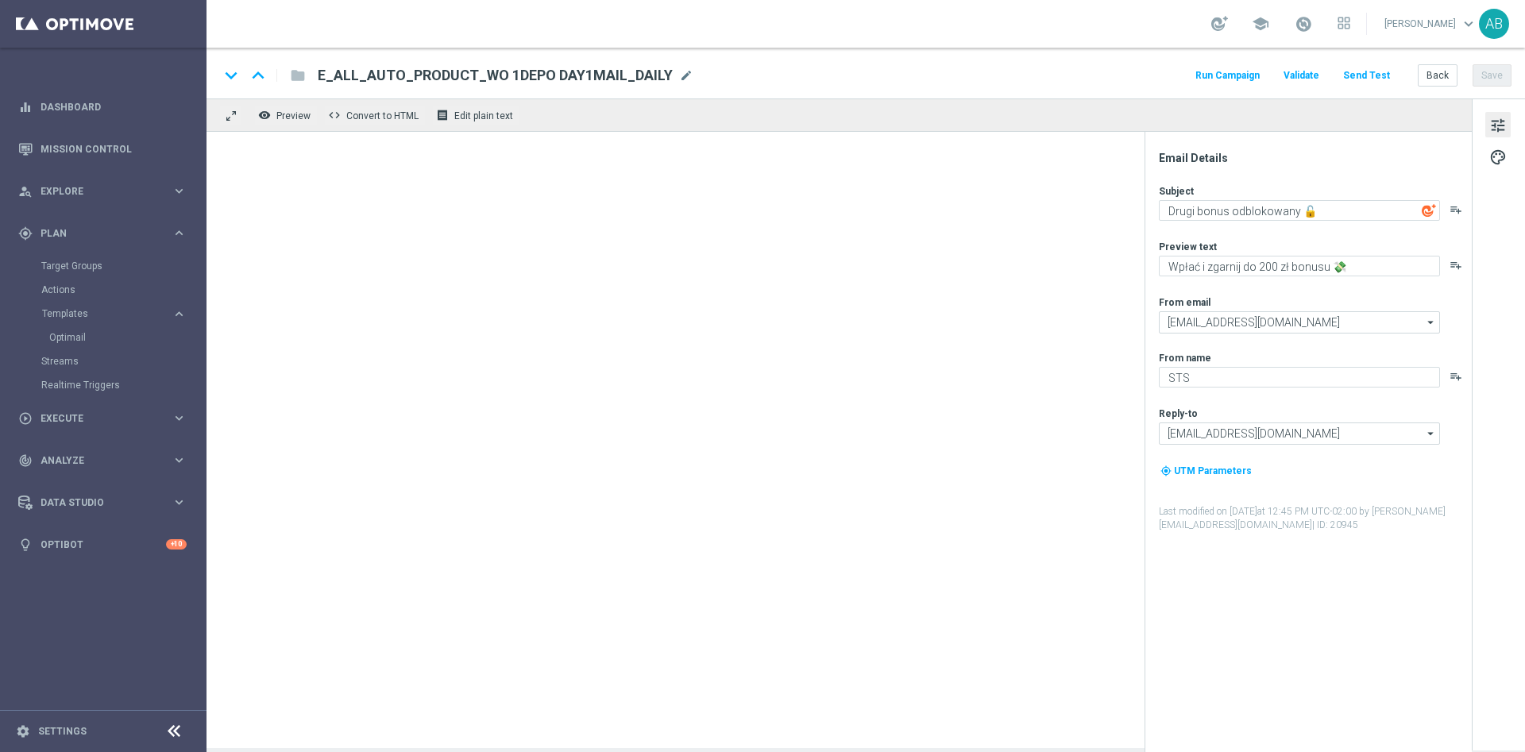
type textarea "Tylko 1 krok dzieli Cię od kolejnego bonusu 💰"
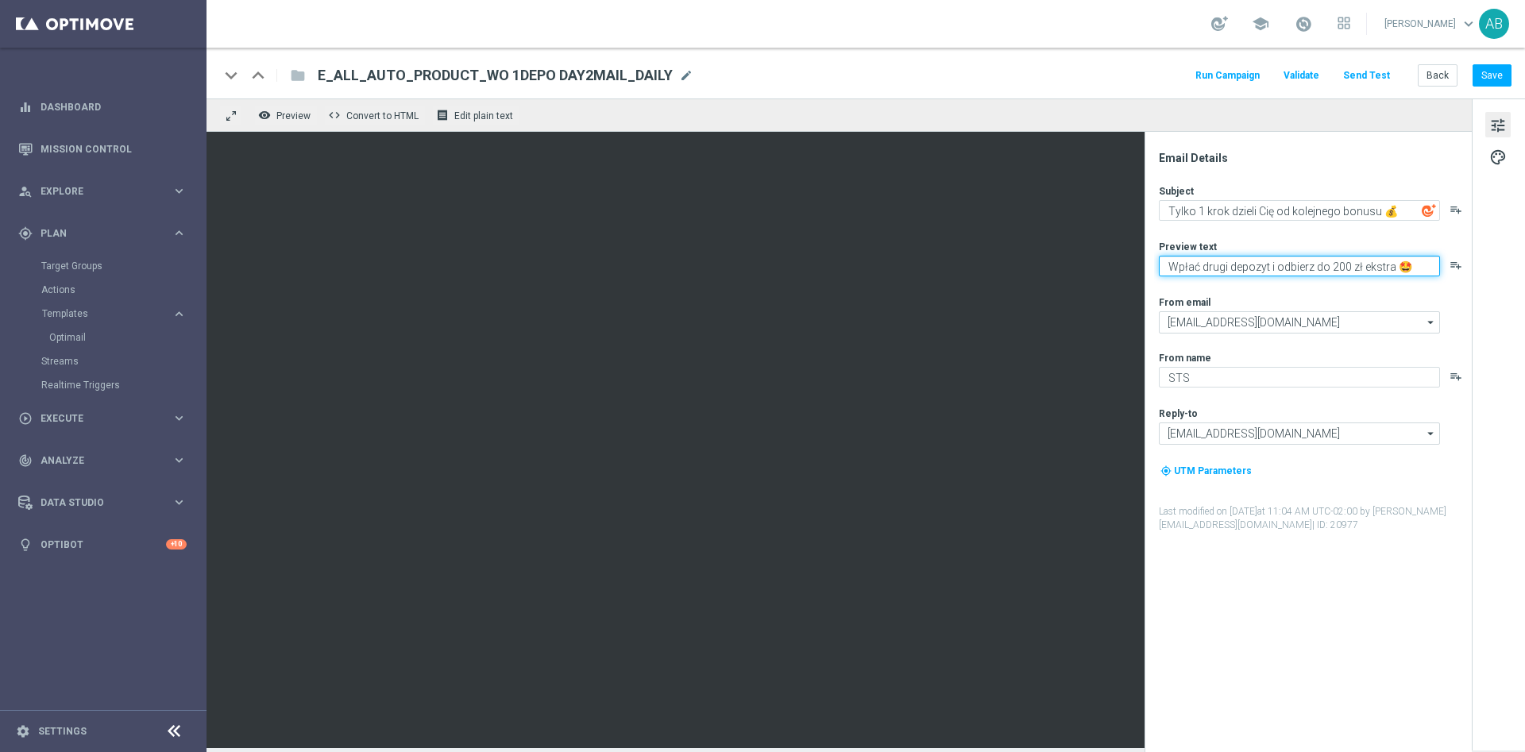
drag, startPoint x: 1394, startPoint y: 265, endPoint x: 1166, endPoint y: 267, distance: 228.0
click at [1166, 267] on textarea "Wpłać drugi depozyt i odbierz do 200 zł ekstra 🤩" at bounding box center [1299, 266] width 281 height 21
click at [1257, 270] on textarea "Wpłać drugi depozyt i odbierz do 200 zł ekstra 🤩" at bounding box center [1299, 266] width 281 height 21
drag, startPoint x: 1267, startPoint y: 265, endPoint x: 1168, endPoint y: 261, distance: 98.5
click at [1168, 261] on textarea "Wpłać drugi depozyt i odbierz do 200 zł ekstra 🤩" at bounding box center [1299, 266] width 281 height 21
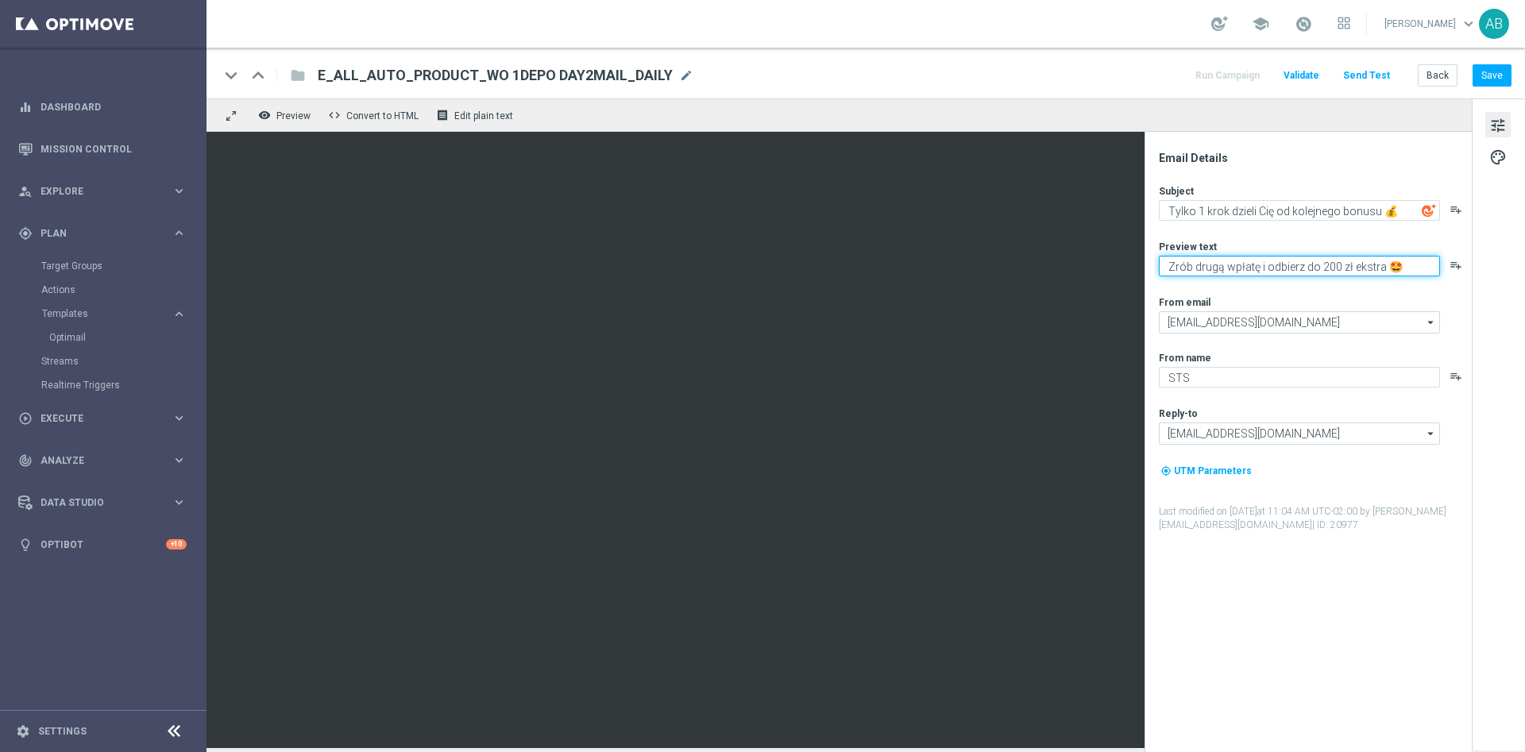
type textarea "Zrób drugą wpłatę i odbierz do 200 zł ekstra 🤩"
click at [1427, 73] on button "Back" at bounding box center [1438, 75] width 40 height 22
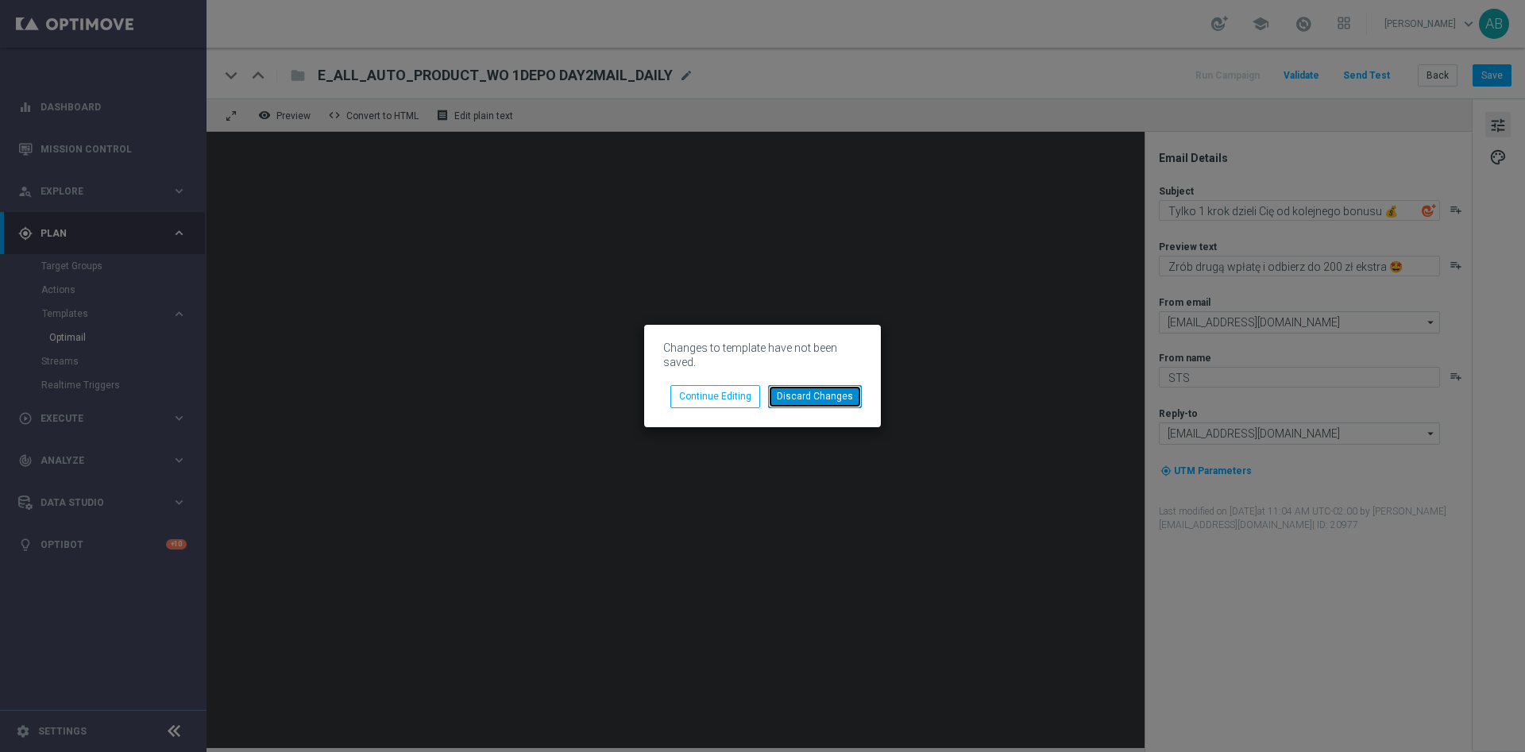
click at [812, 401] on button "Discard Changes" at bounding box center [815, 396] width 94 height 22
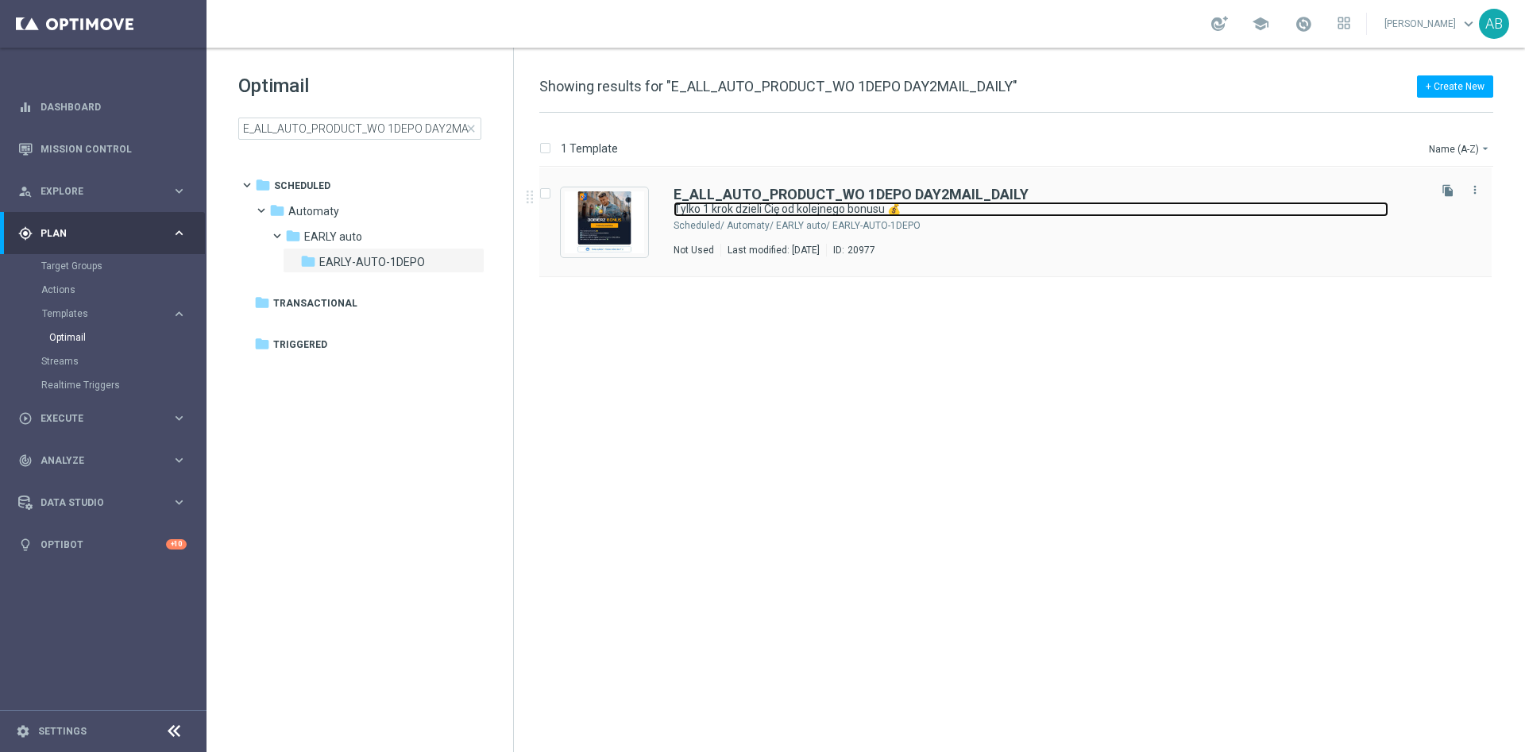
click at [957, 214] on link "Tylko 1 krok dzieli Cię od kolejnego bonusu 💰" at bounding box center [1031, 209] width 715 height 15
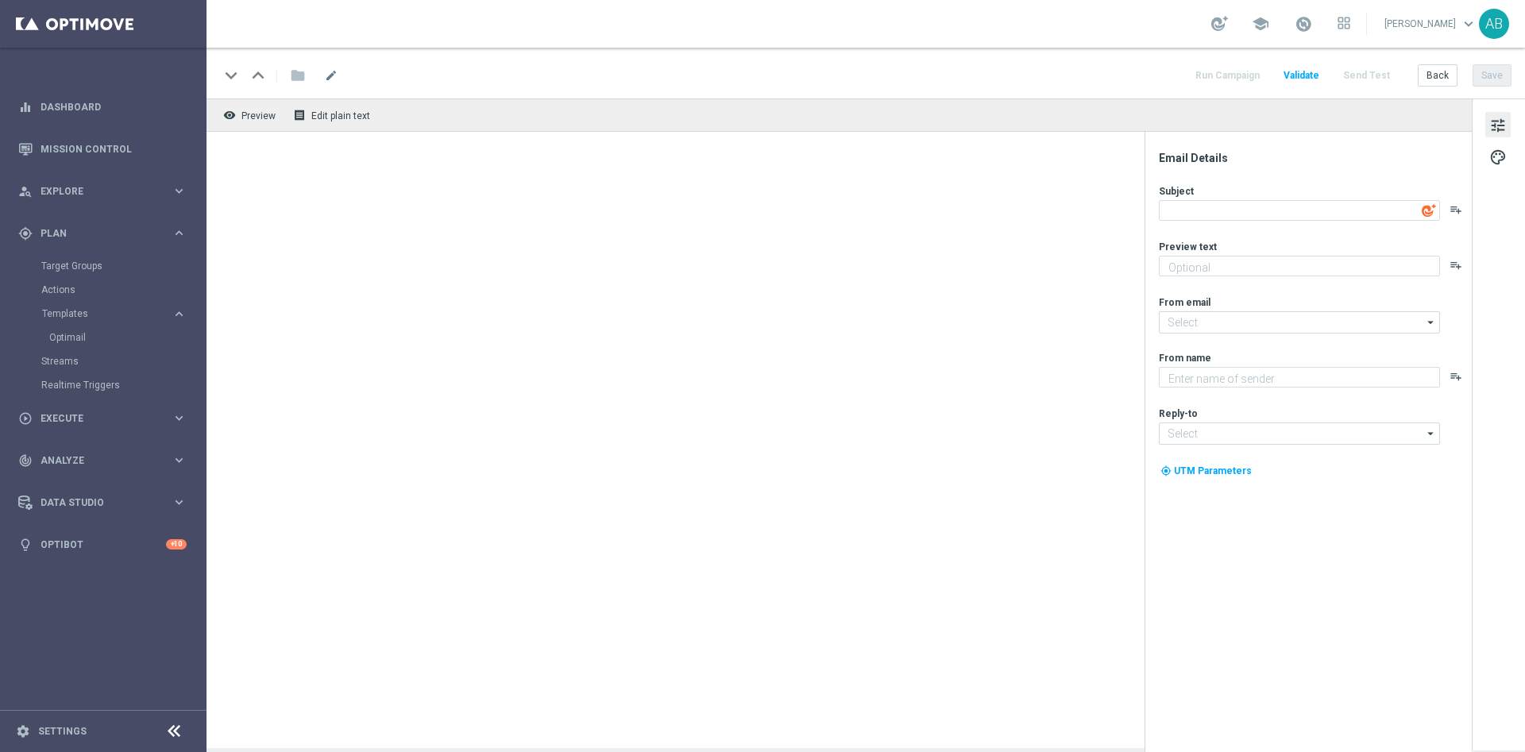
type textarea "STS"
type textarea "Tylko 1 krok dzieli Cię od kolejnego bonusu 💰"
type textarea "Wpłać drugi depozyt i odbierz do 200 zł ekstra 🤩"
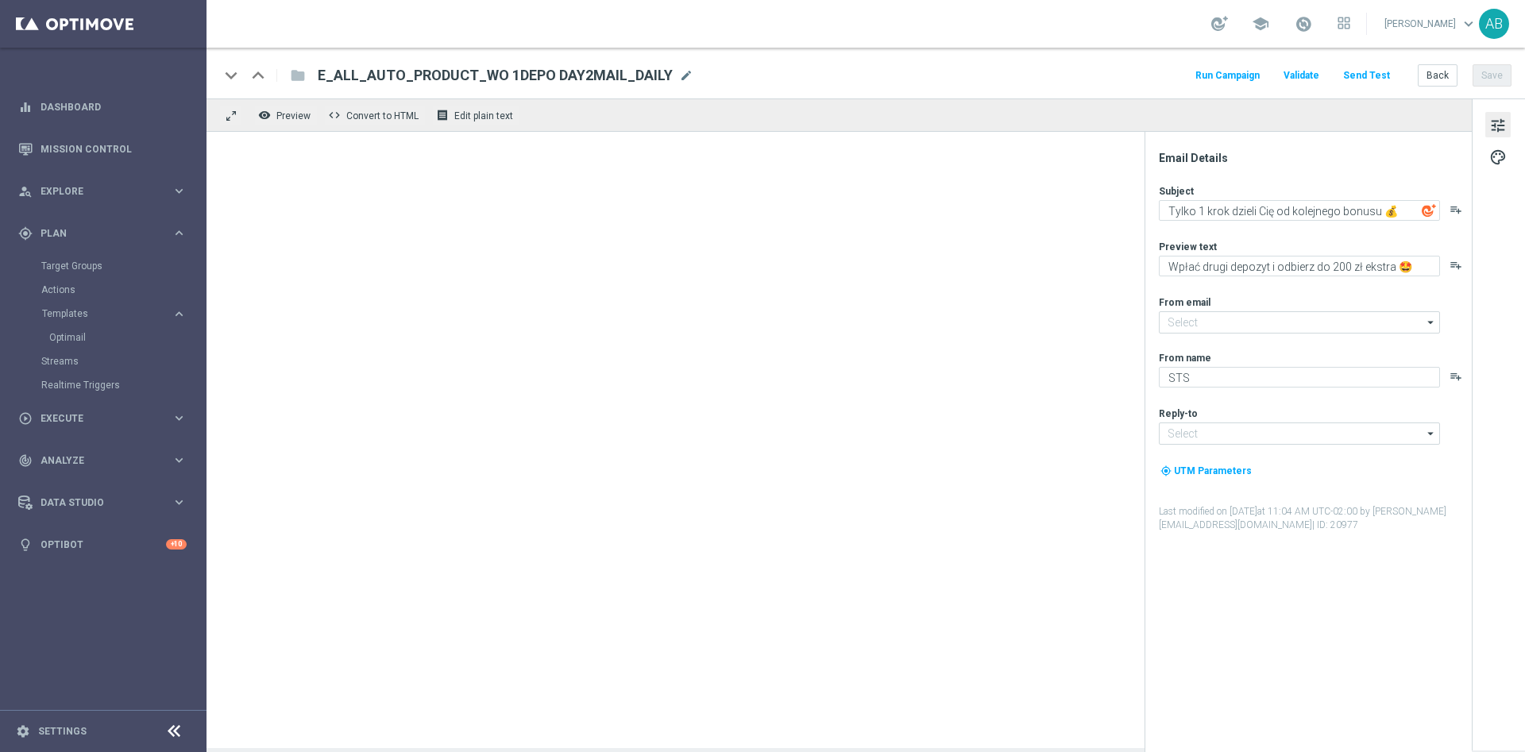
type input "[EMAIL_ADDRESS][DOMAIN_NAME]"
